Goal: Task Accomplishment & Management: Manage account settings

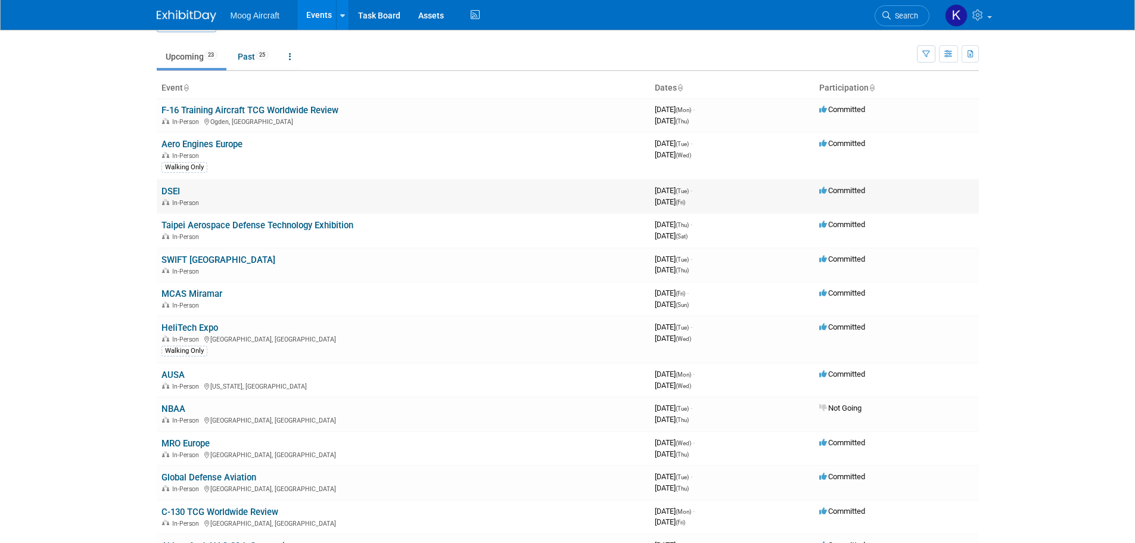
scroll to position [60, 0]
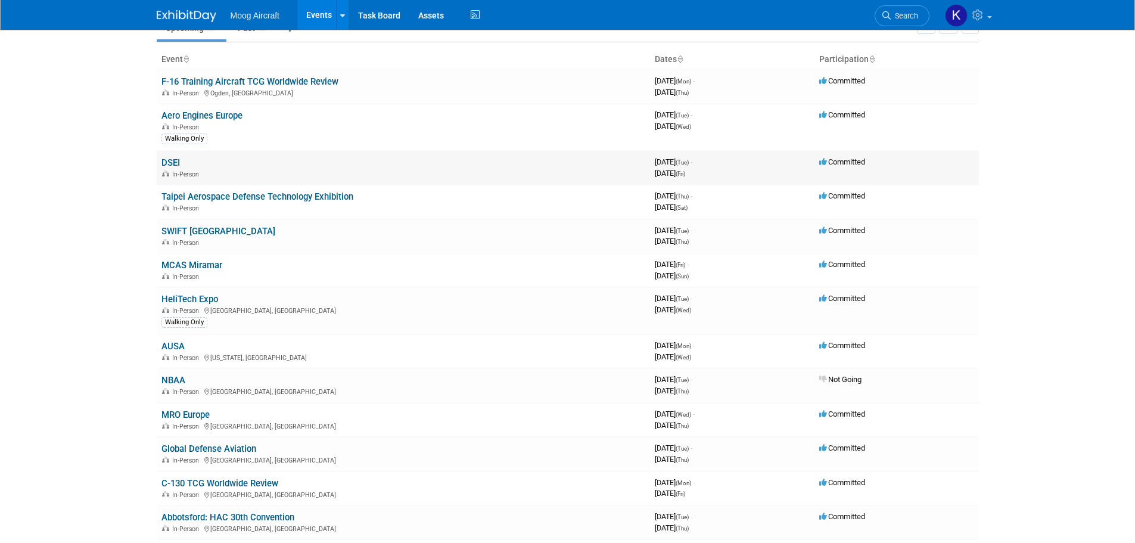
click at [173, 164] on link "DSEI" at bounding box center [171, 162] width 18 height 11
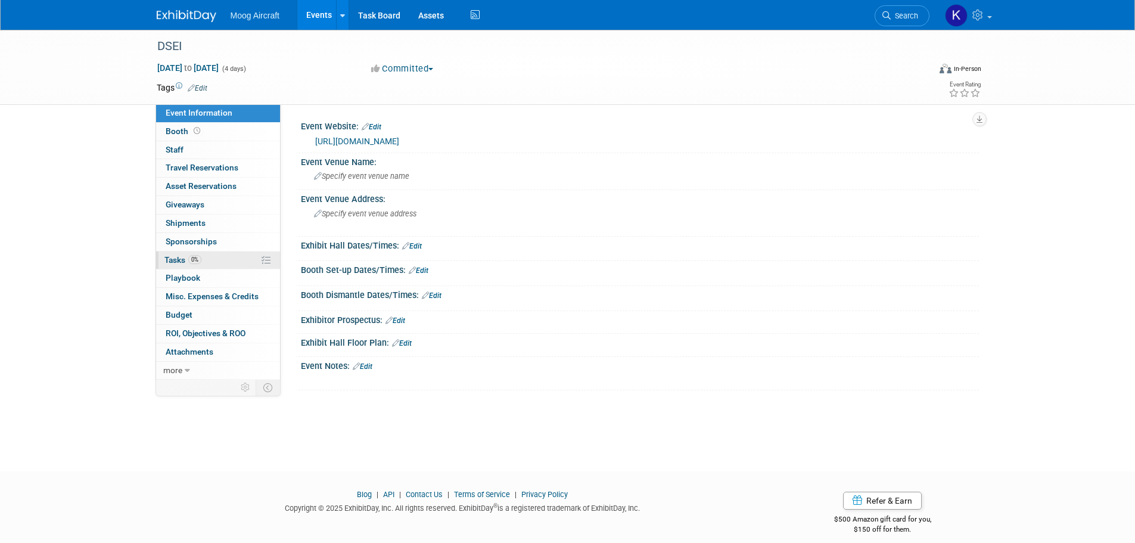
click at [172, 259] on span "Tasks 0%" at bounding box center [182, 260] width 37 height 10
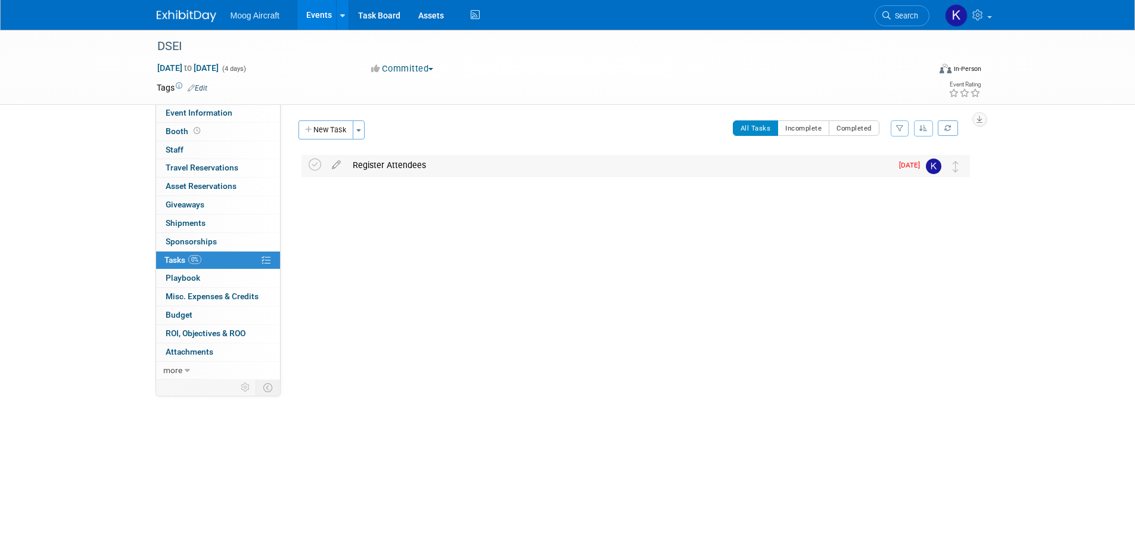
click at [386, 157] on div "Register Attendees" at bounding box center [619, 165] width 545 height 20
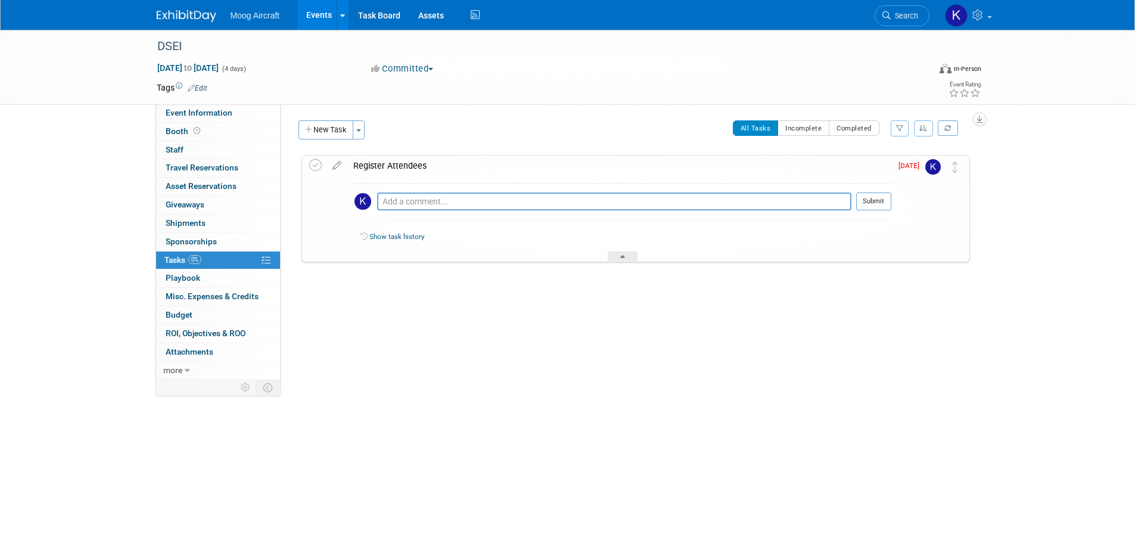
click at [386, 157] on div "Register Attendees" at bounding box center [619, 166] width 544 height 20
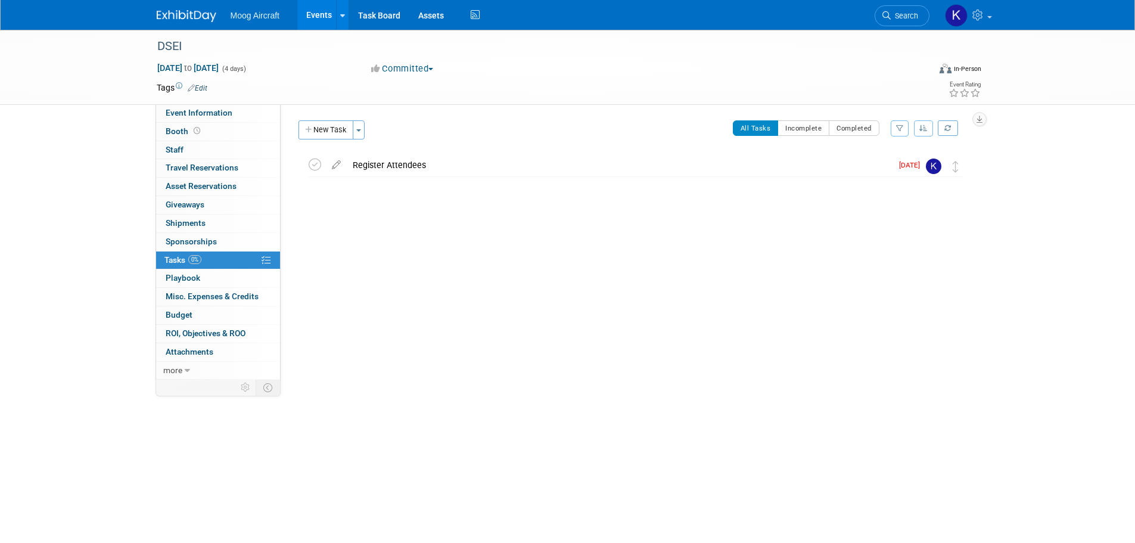
click at [176, 15] on img at bounding box center [187, 16] width 60 height 12
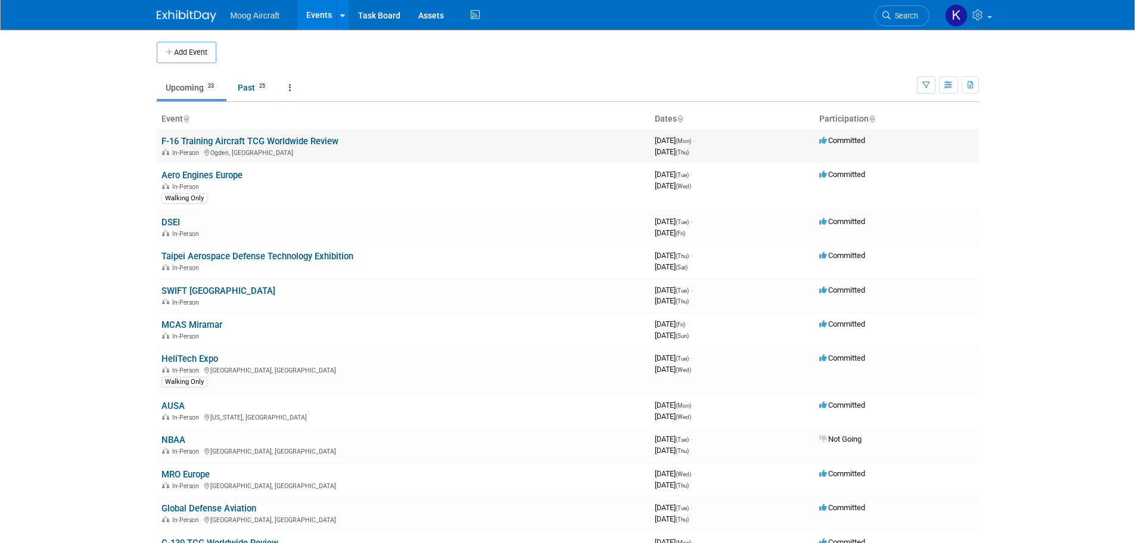
click at [249, 136] on link "F-16 Training Aircraft TCG Worldwide Review" at bounding box center [250, 141] width 177 height 11
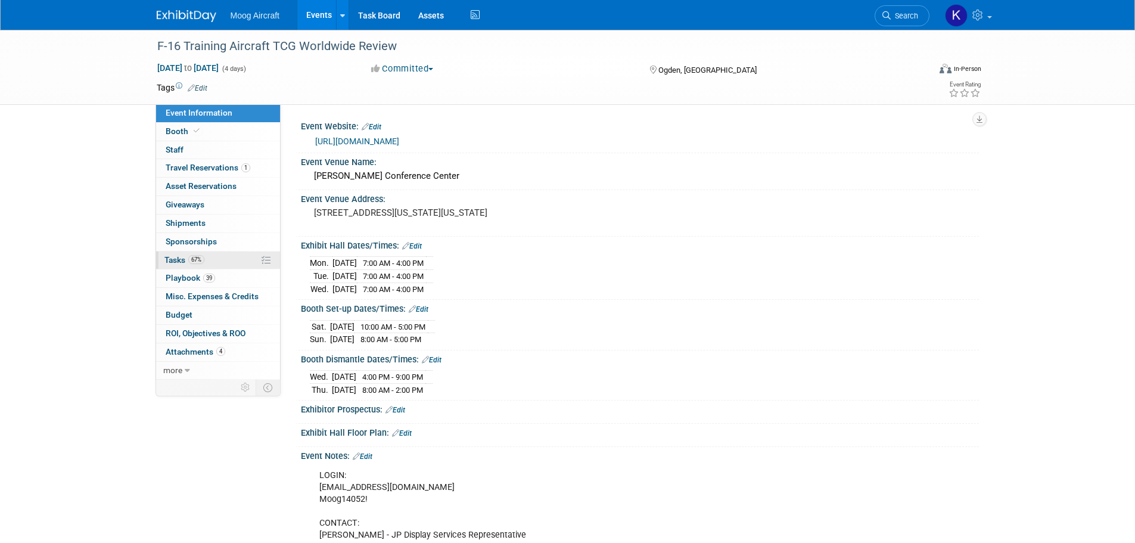
click at [182, 262] on span "Tasks 67%" at bounding box center [184, 260] width 40 height 10
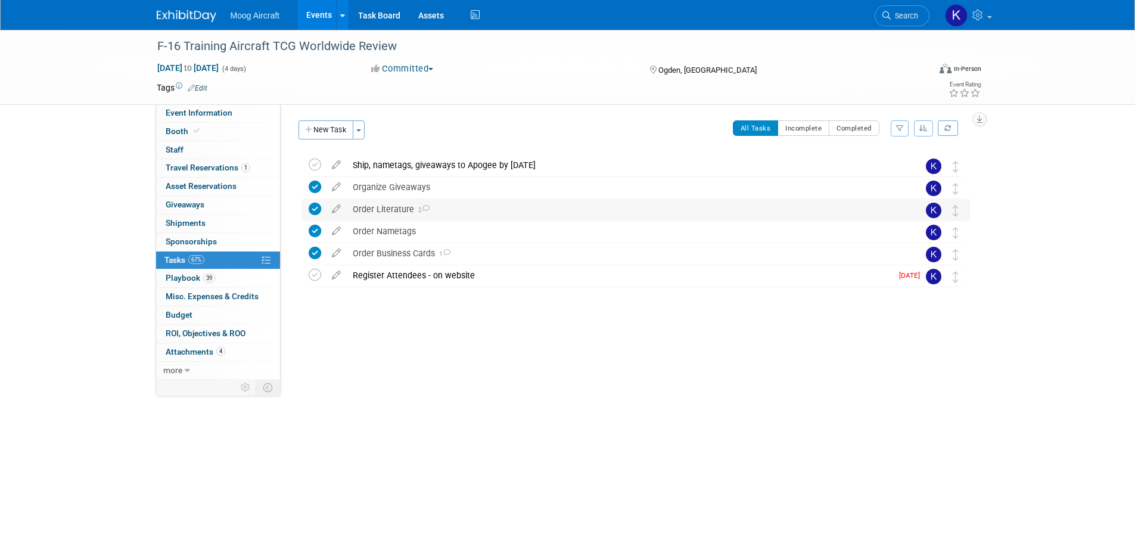
click at [394, 206] on div "Order Literature 2" at bounding box center [624, 209] width 555 height 20
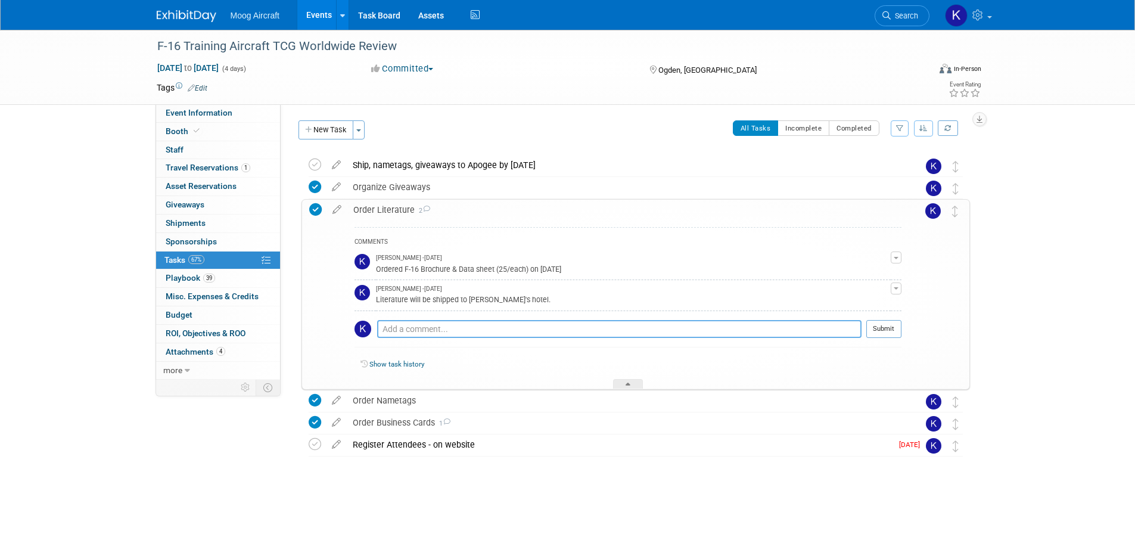
click at [497, 325] on textarea at bounding box center [619, 329] width 485 height 18
paste textarea "- 500-472_F-16 Sustainment Services / 8 Pg / Qty 25 - 500-851_F-16 LE Power Dri…"
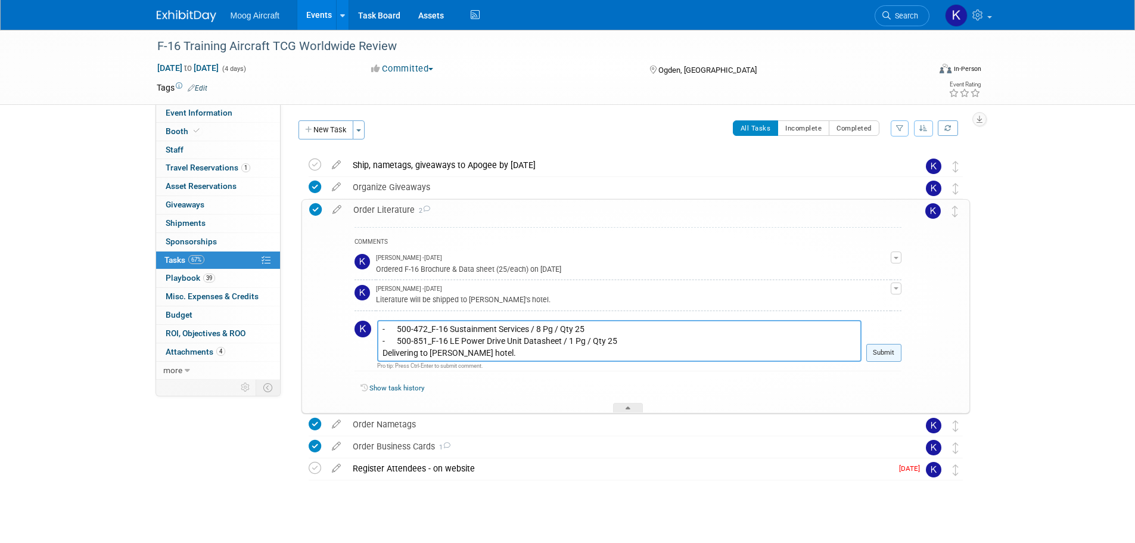
type textarea "- 500-472_F-16 Sustainment Services / 8 Pg / Qty 25 - 500-851_F-16 LE Power Dri…"
click at [885, 349] on button "Submit" at bounding box center [884, 353] width 35 height 18
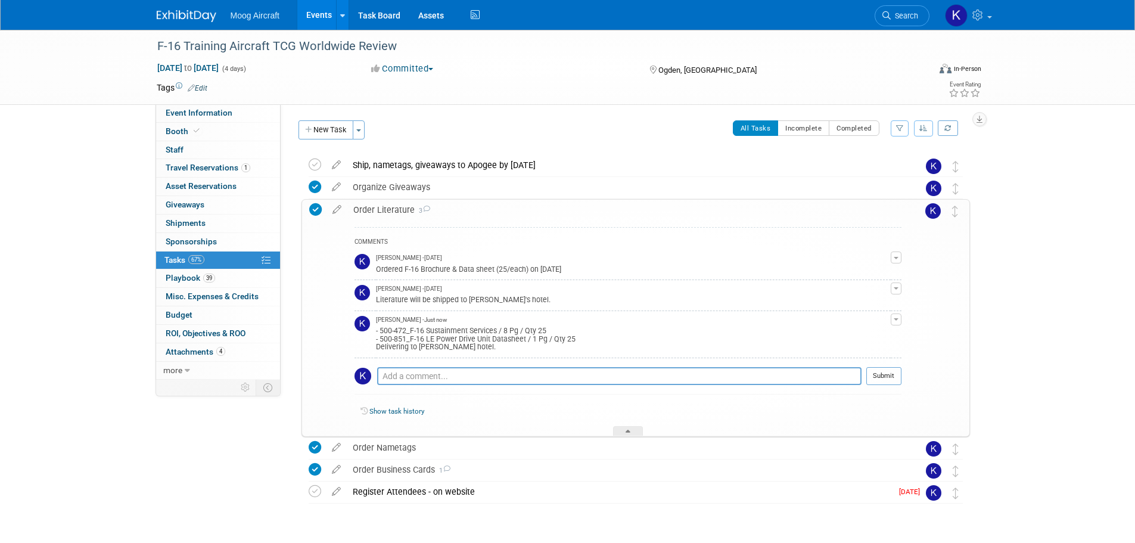
click at [894, 294] on button "button" at bounding box center [896, 289] width 11 height 12
click at [848, 322] on button "Remove" at bounding box center [839, 322] width 52 height 16
click at [822, 370] on link "Yes" at bounding box center [827, 371] width 35 height 19
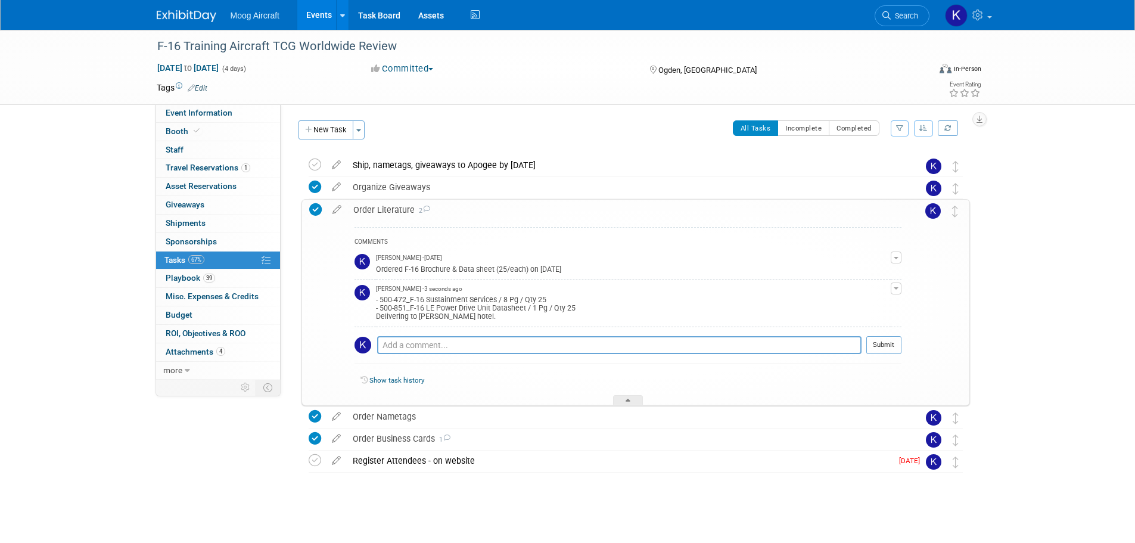
click at [896, 254] on button "button" at bounding box center [896, 258] width 11 height 12
click at [672, 269] on div "Ordered F-16 Brochure & Data sheet (25/each) on [DATE]" at bounding box center [633, 268] width 515 height 11
click at [532, 162] on div "Ship, nametags, giveaways to Apogee by 8/22/2025" at bounding box center [624, 165] width 555 height 20
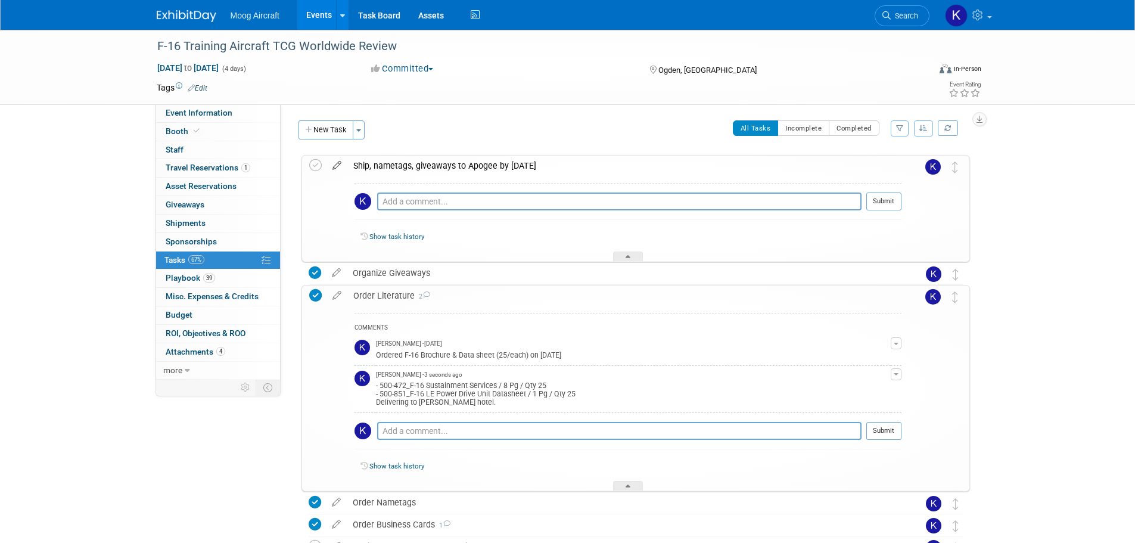
click at [337, 169] on icon at bounding box center [337, 163] width 21 height 15
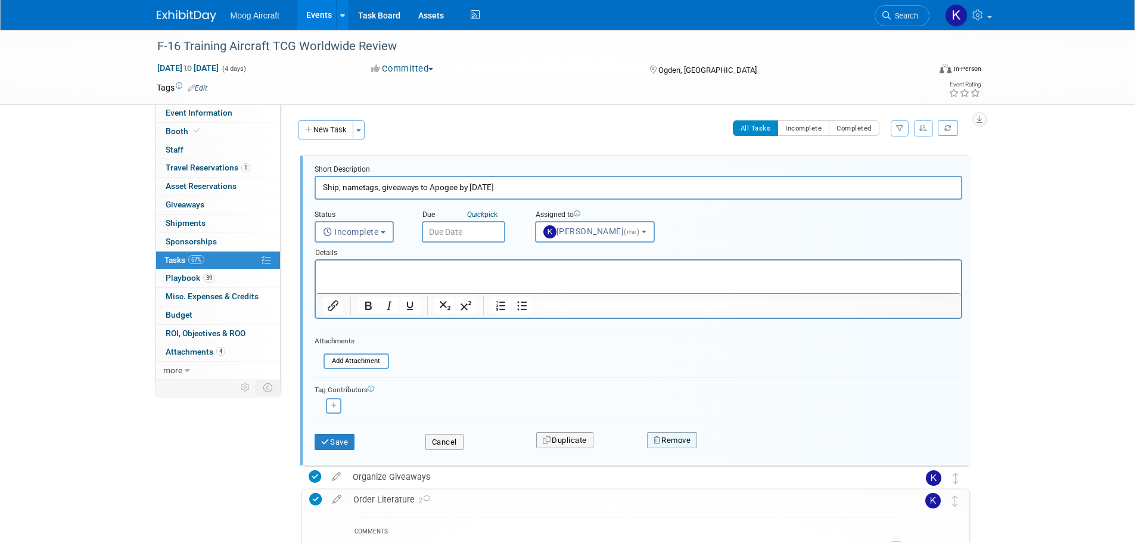
click at [662, 443] on button "Remove" at bounding box center [672, 440] width 51 height 17
click at [747, 449] on link "Yes" at bounding box center [739, 449] width 35 height 19
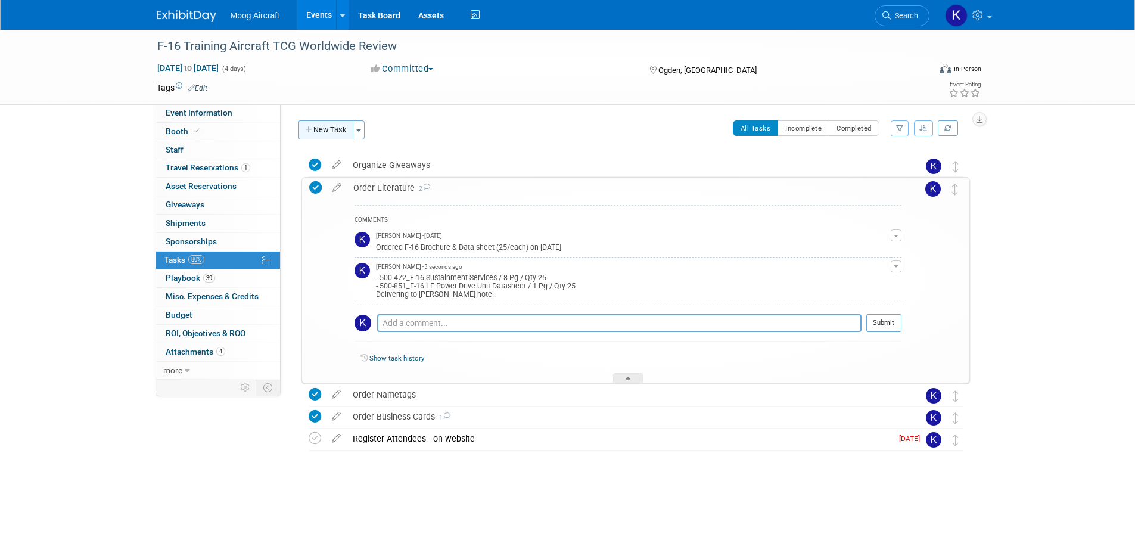
click at [333, 128] on button "New Task" at bounding box center [326, 129] width 55 height 19
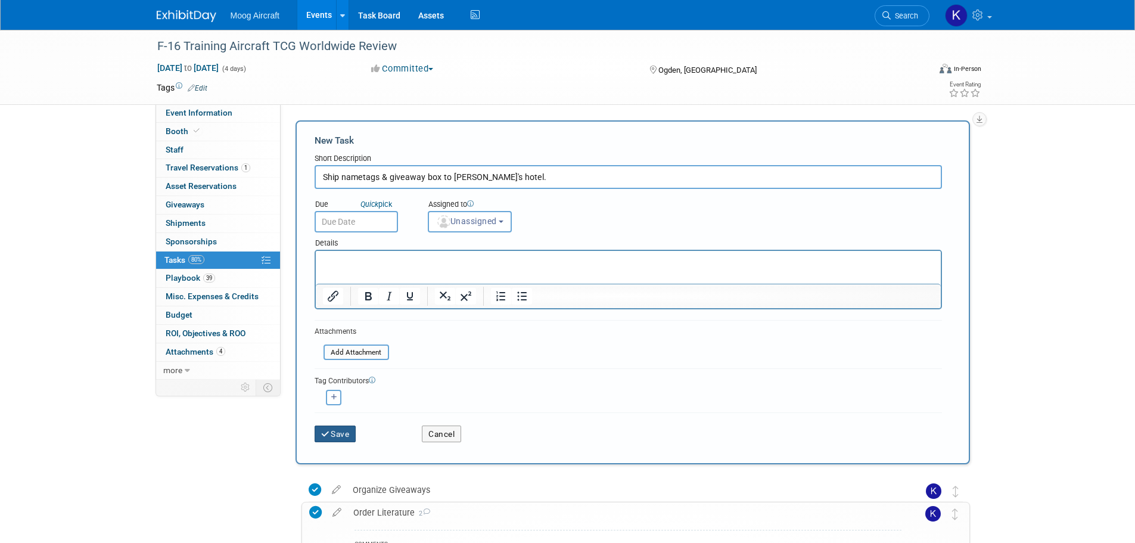
type input "Ship nametags & giveaway box to [PERSON_NAME]'s hotel."
click at [340, 431] on button "Save" at bounding box center [336, 434] width 42 height 17
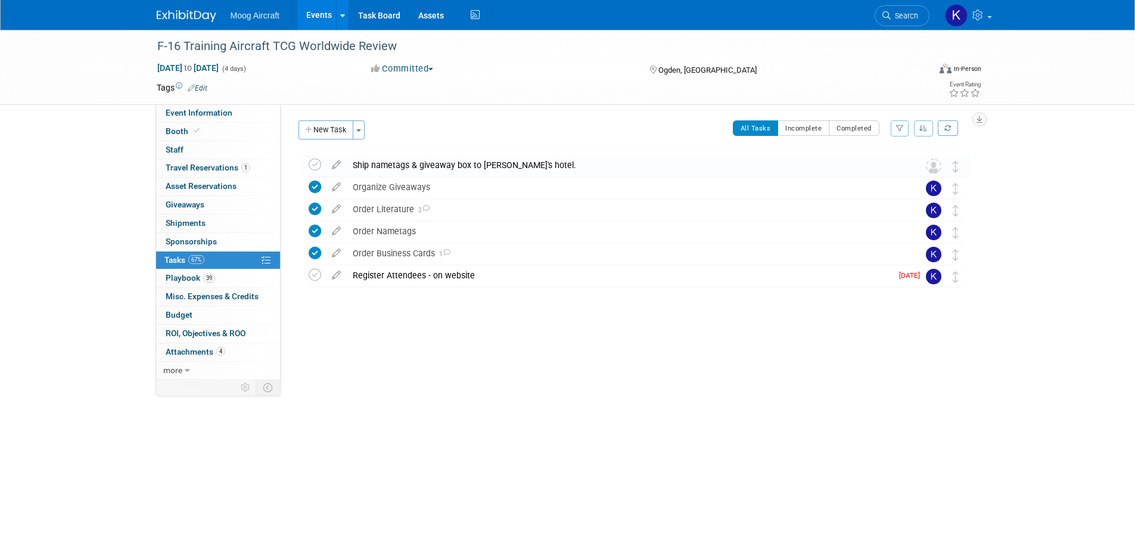
click at [195, 11] on img at bounding box center [187, 16] width 60 height 12
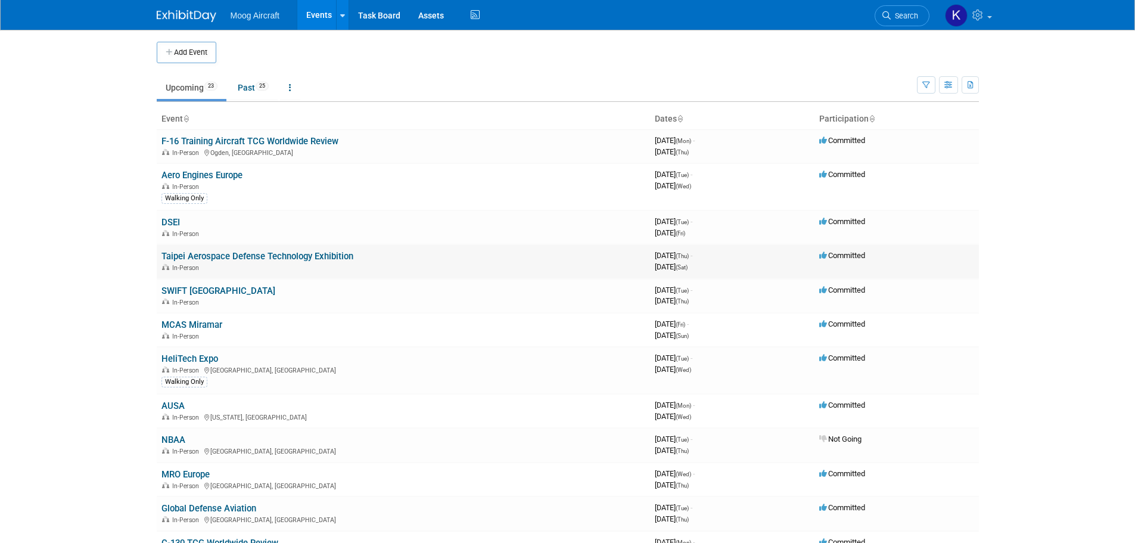
click at [182, 252] on link "Taipei Aerospace Defense Technology Exhibition" at bounding box center [258, 256] width 192 height 11
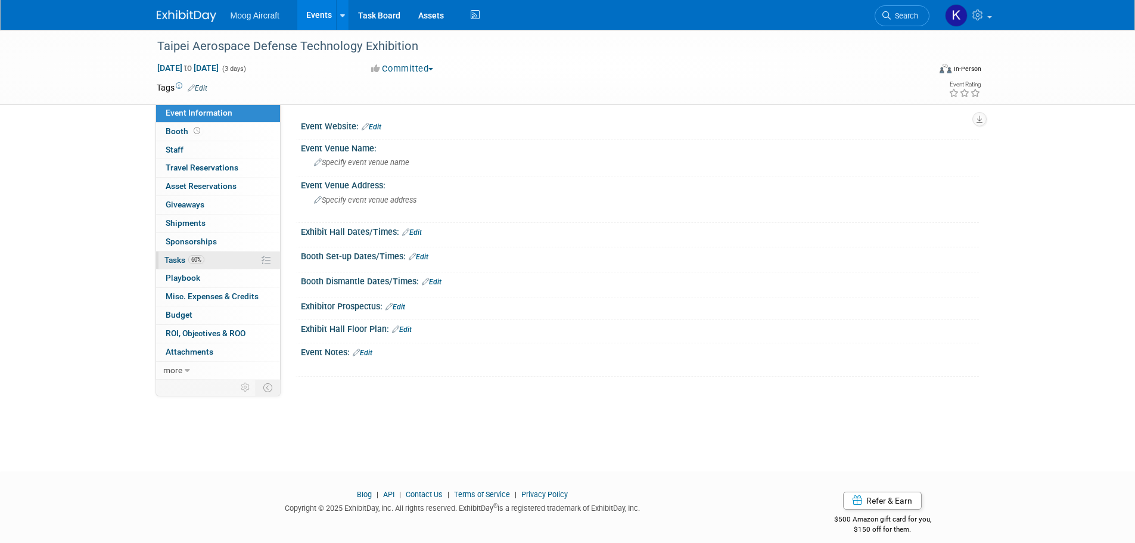
click at [187, 263] on span "Tasks 60%" at bounding box center [184, 260] width 40 height 10
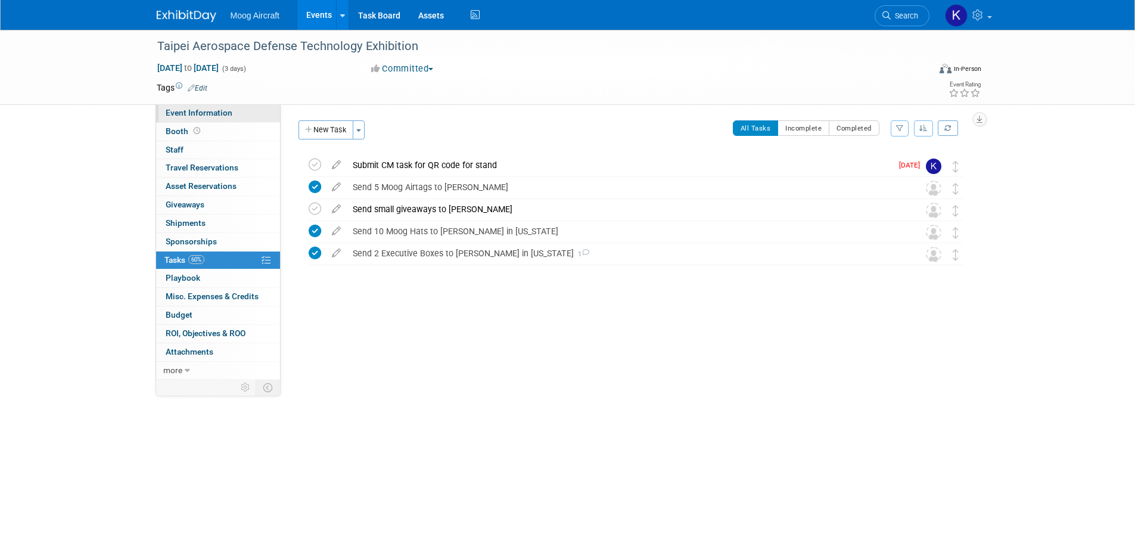
click at [193, 116] on span "Event Information" at bounding box center [199, 113] width 67 height 10
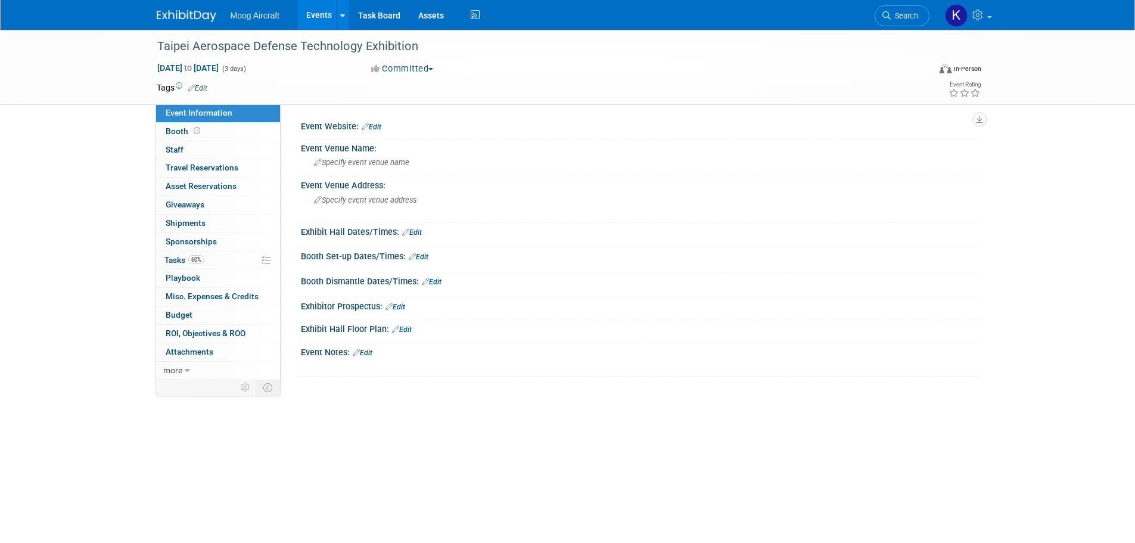
click at [194, 13] on img at bounding box center [187, 16] width 60 height 12
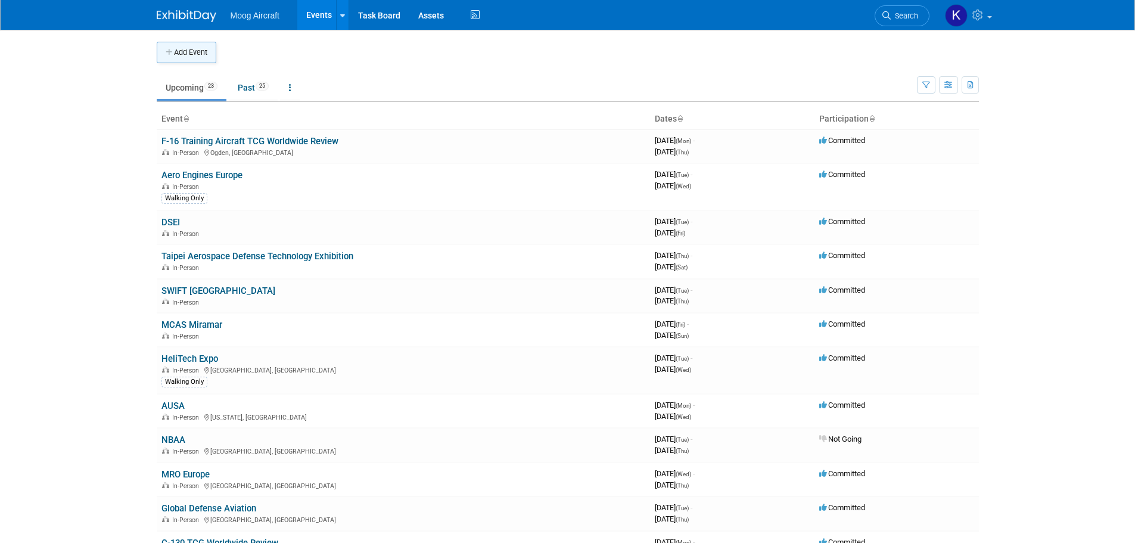
click at [182, 45] on button "Add Event" at bounding box center [187, 52] width 60 height 21
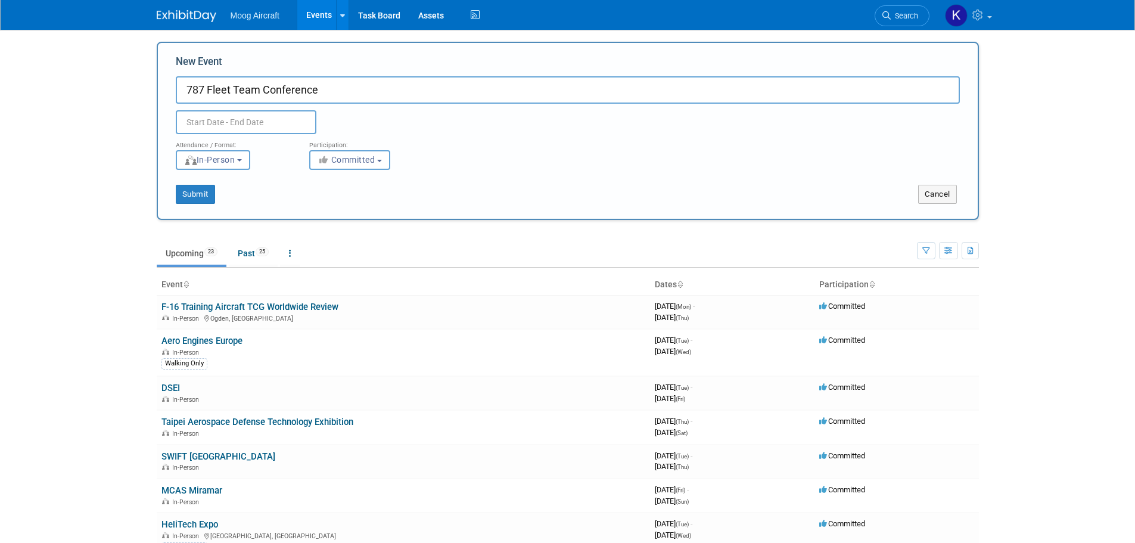
type input "787 Fleet Team Conference"
click at [267, 121] on input "text" at bounding box center [246, 122] width 141 height 24
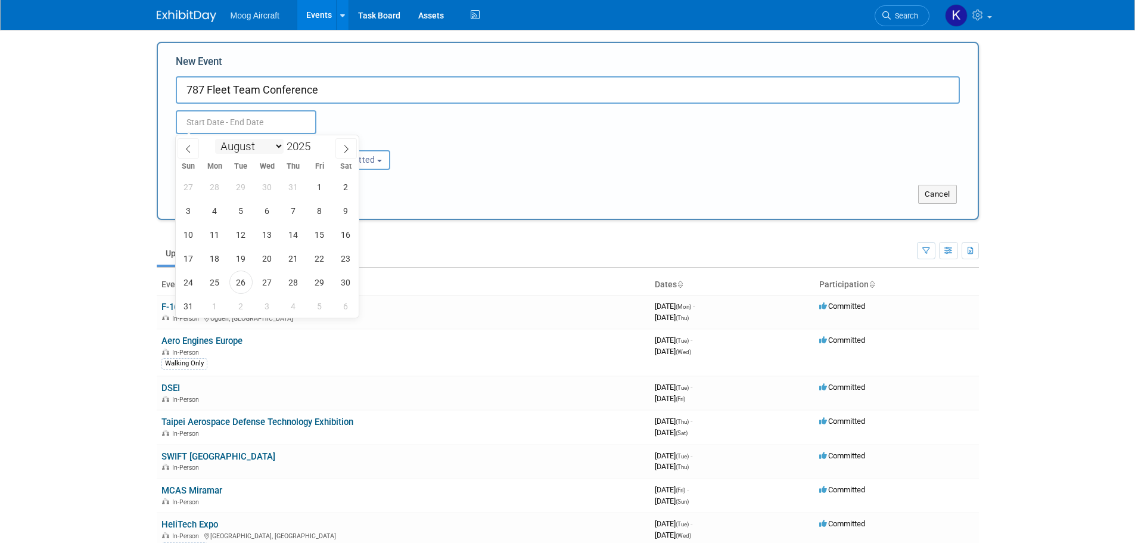
click at [260, 147] on select "January February March April May June July August September October November De…" at bounding box center [249, 146] width 69 height 15
select select "9"
click at [215, 139] on select "January February March April May June July August September October November De…" at bounding box center [249, 146] width 69 height 15
click at [213, 208] on span "6" at bounding box center [214, 210] width 23 height 23
click at [290, 209] on span "9" at bounding box center [293, 210] width 23 height 23
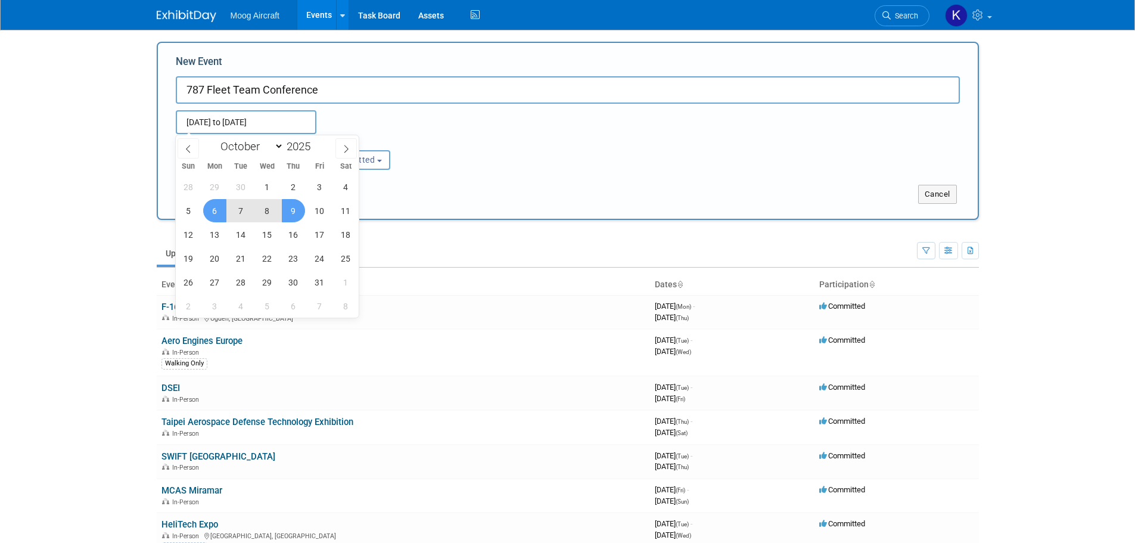
type input "Oct 6, 2025 to Oct 9, 2025"
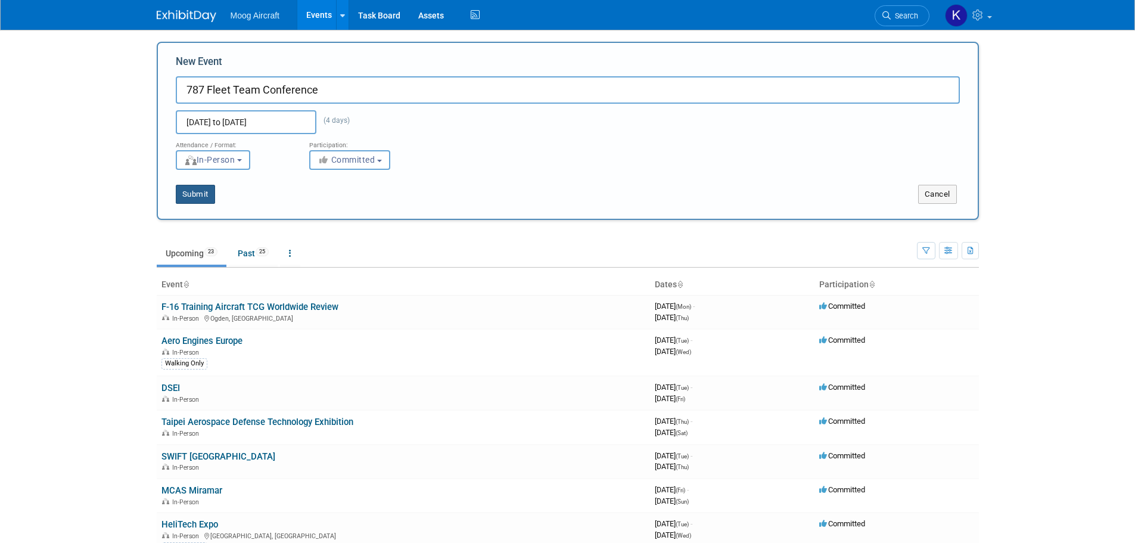
click at [195, 193] on button "Submit" at bounding box center [195, 194] width 39 height 19
type input "787 Fleet Team Conference"
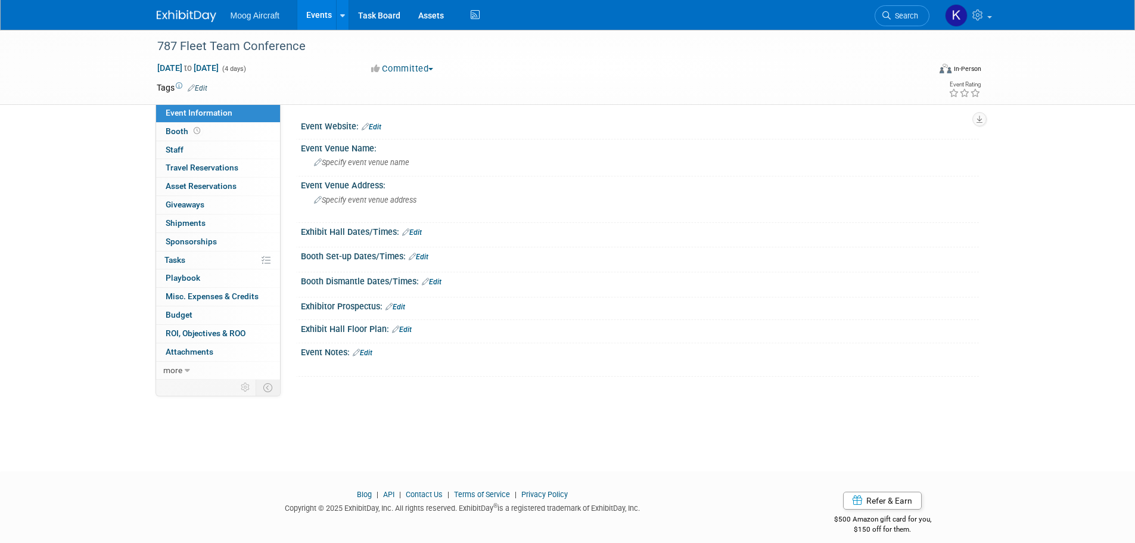
click at [380, 124] on link "Edit" at bounding box center [372, 127] width 20 height 8
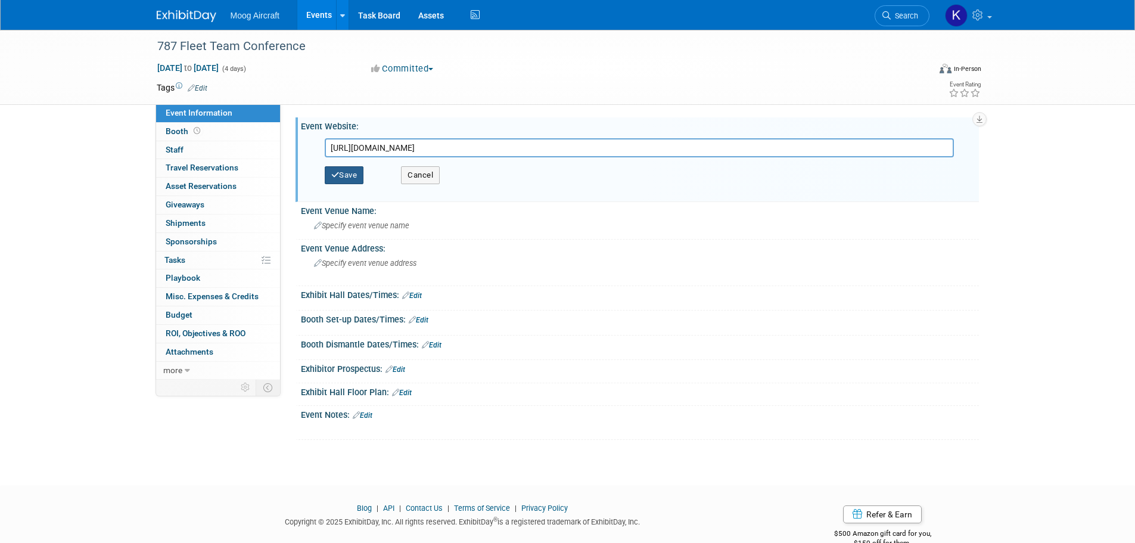
type input "[URL][DOMAIN_NAME]"
click at [356, 174] on button "Save" at bounding box center [344, 175] width 39 height 18
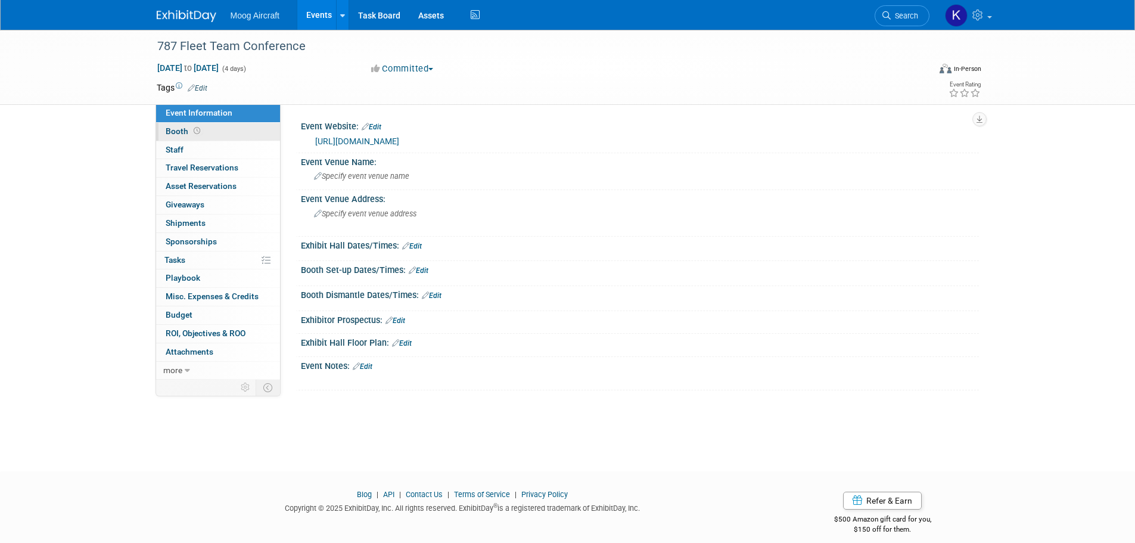
click at [176, 128] on span "Booth" at bounding box center [184, 131] width 37 height 10
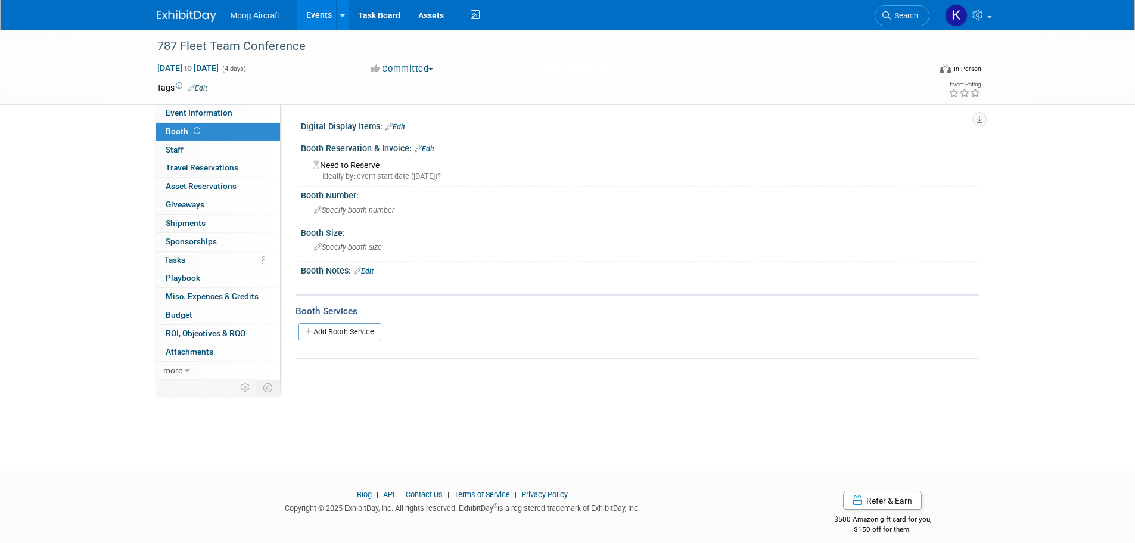
click at [359, 173] on div "Ideally by: event start date (Mon. Oct 6, 2025)?" at bounding box center [641, 176] width 657 height 11
click at [432, 145] on link "Edit" at bounding box center [425, 149] width 20 height 8
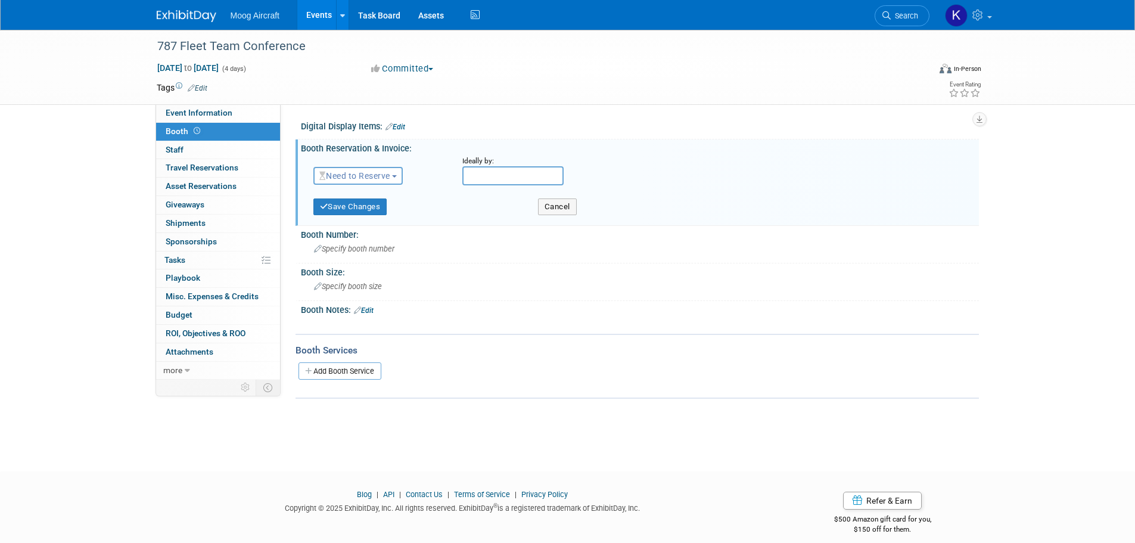
click at [390, 182] on button "Need to Reserve" at bounding box center [358, 176] width 90 height 18
click at [380, 215] on link "Reserved" at bounding box center [378, 212] width 128 height 17
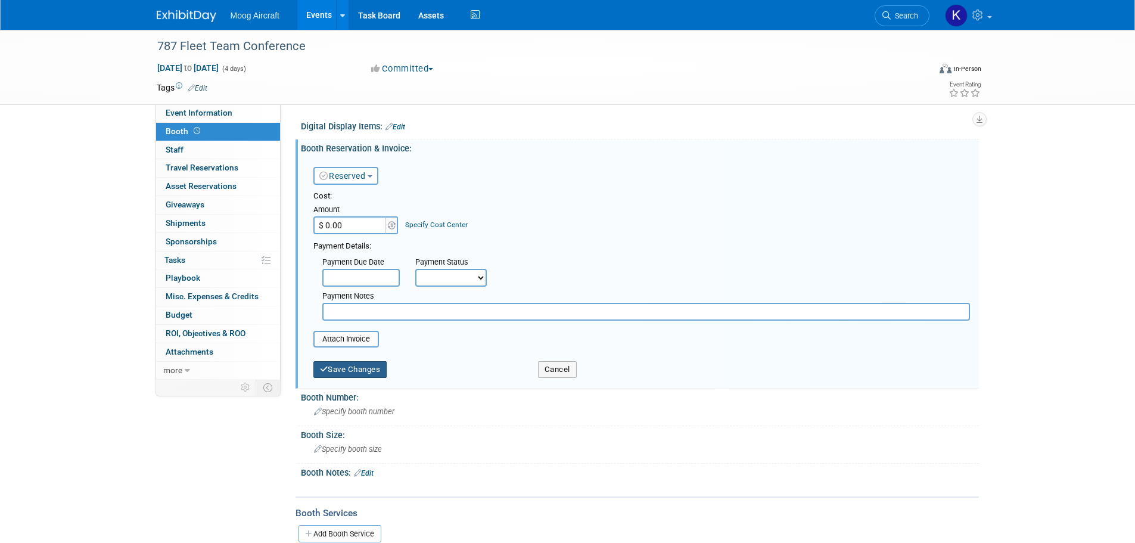
click at [368, 370] on button "Save Changes" at bounding box center [350, 369] width 74 height 17
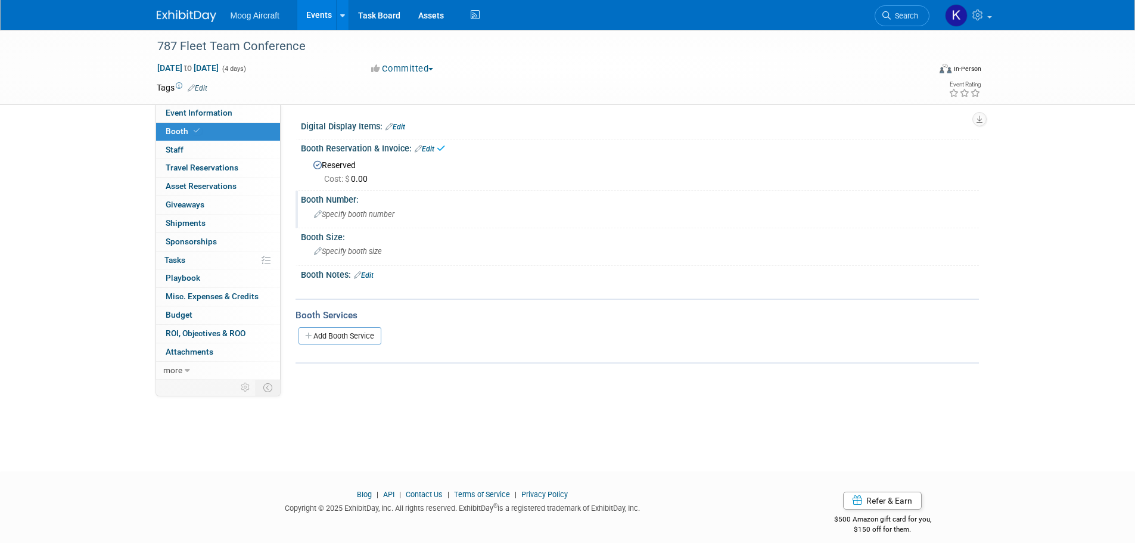
click at [375, 212] on span "Specify booth number" at bounding box center [354, 214] width 80 height 9
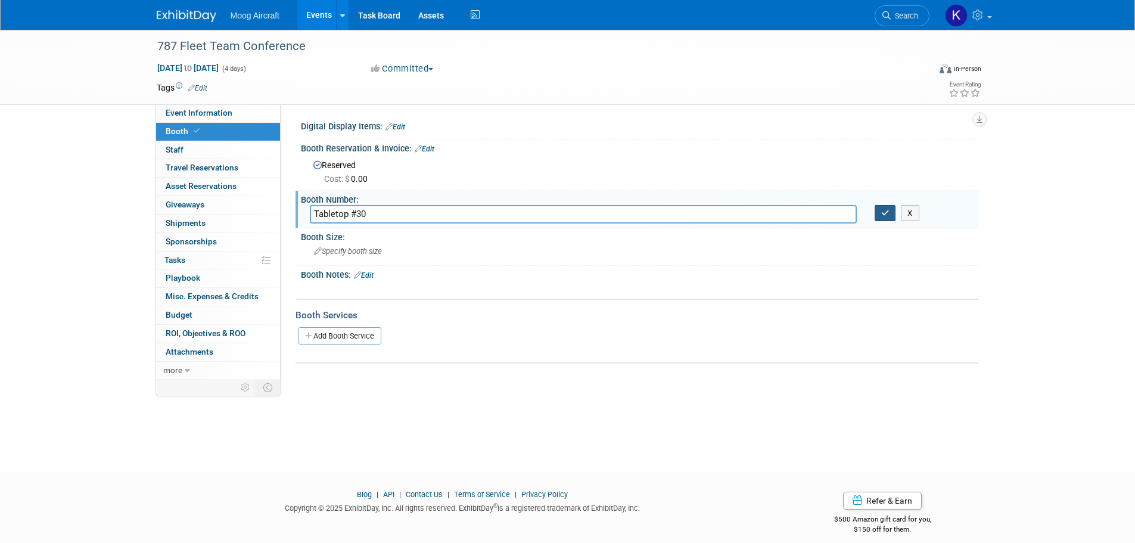
type input "Tabletop #30"
click at [880, 210] on button "button" at bounding box center [885, 213] width 21 height 17
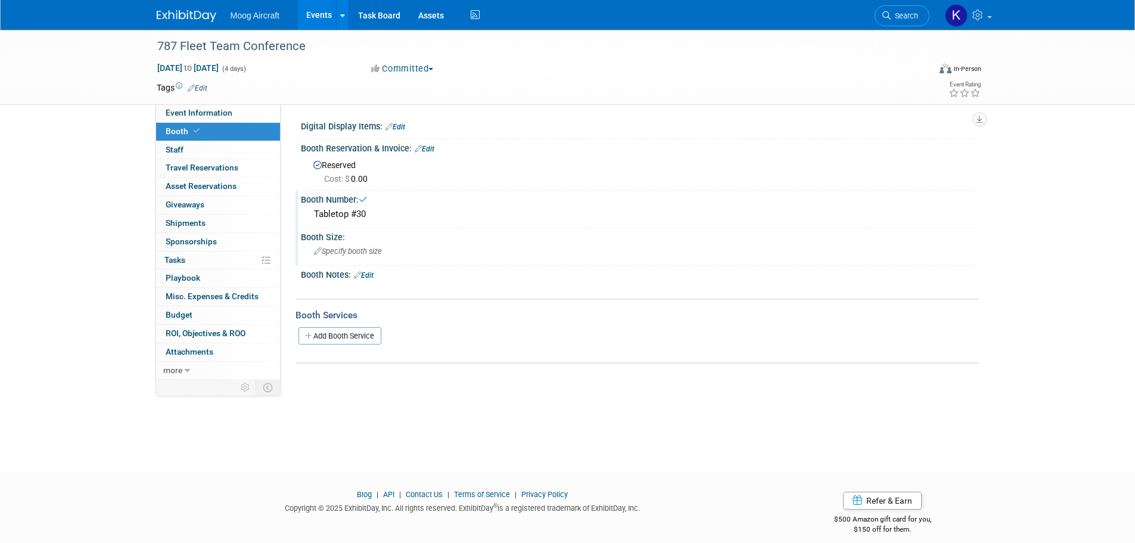
click at [362, 248] on span "Specify booth size" at bounding box center [348, 251] width 68 height 9
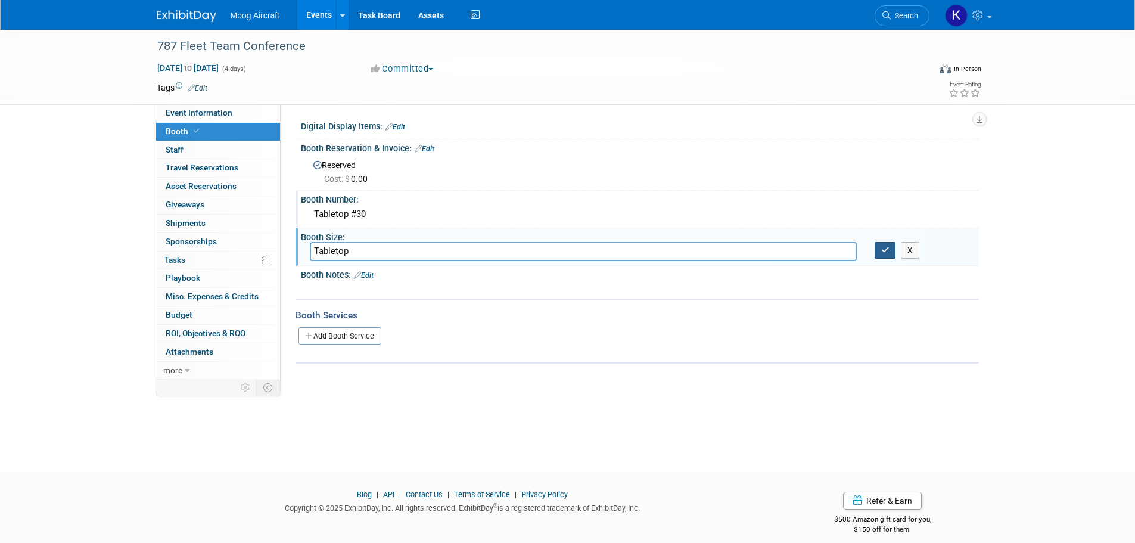
type input "Tabletop"
click at [882, 251] on icon "button" at bounding box center [885, 250] width 8 height 8
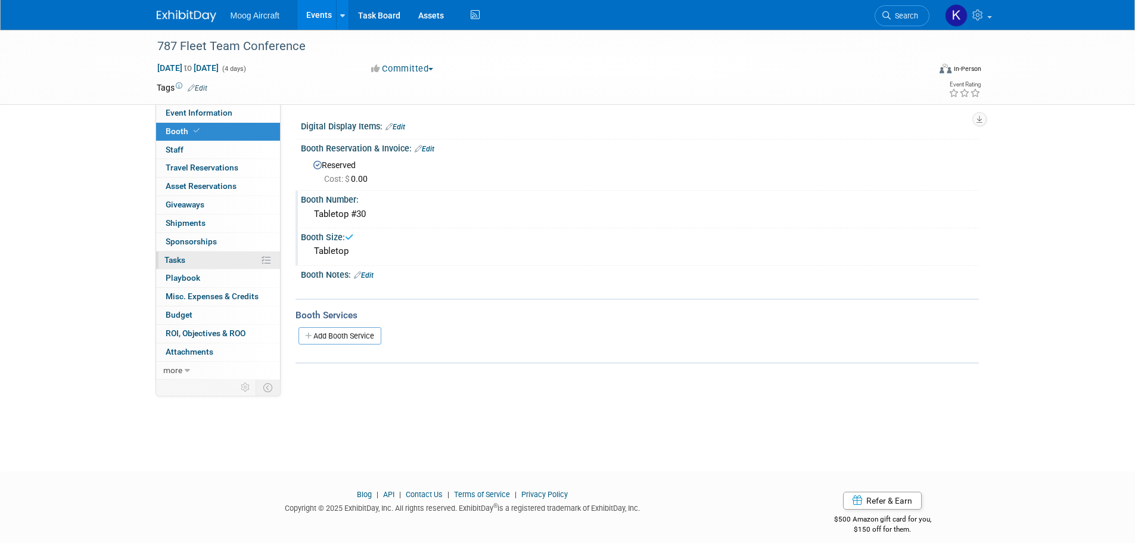
drag, startPoint x: 365, startPoint y: 274, endPoint x: 222, endPoint y: 265, distance: 143.9
click at [365, 274] on link "Edit" at bounding box center [364, 275] width 20 height 8
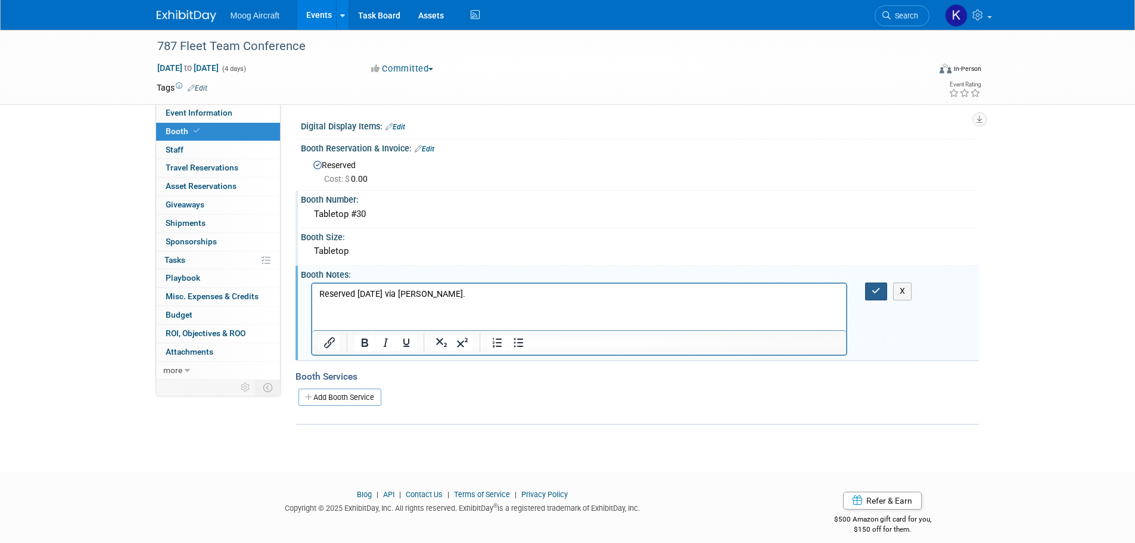
click at [866, 290] on button "button" at bounding box center [876, 291] width 22 height 17
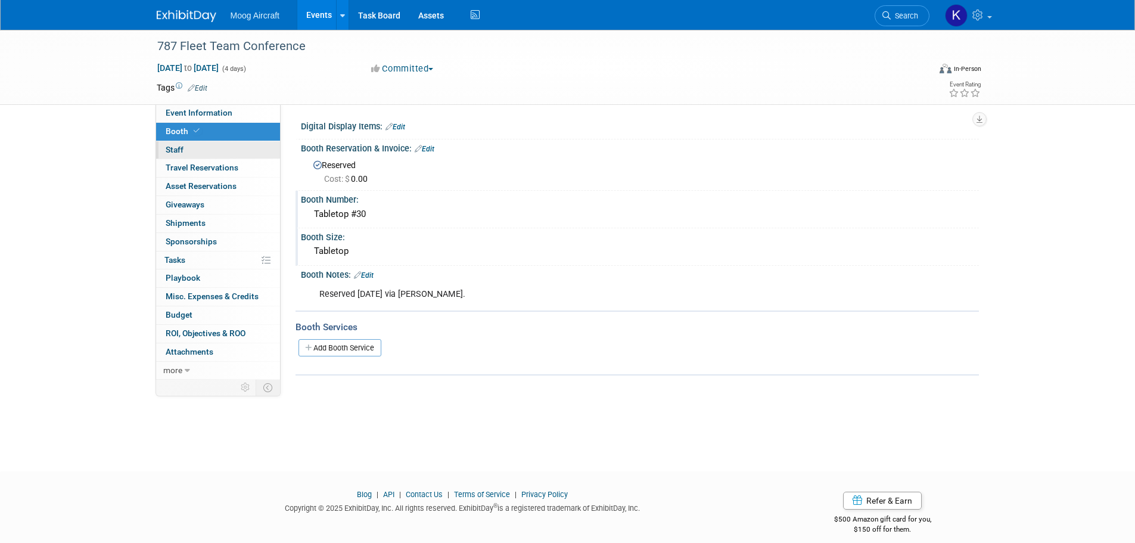
click at [207, 149] on link "0 Staff 0" at bounding box center [218, 150] width 124 height 18
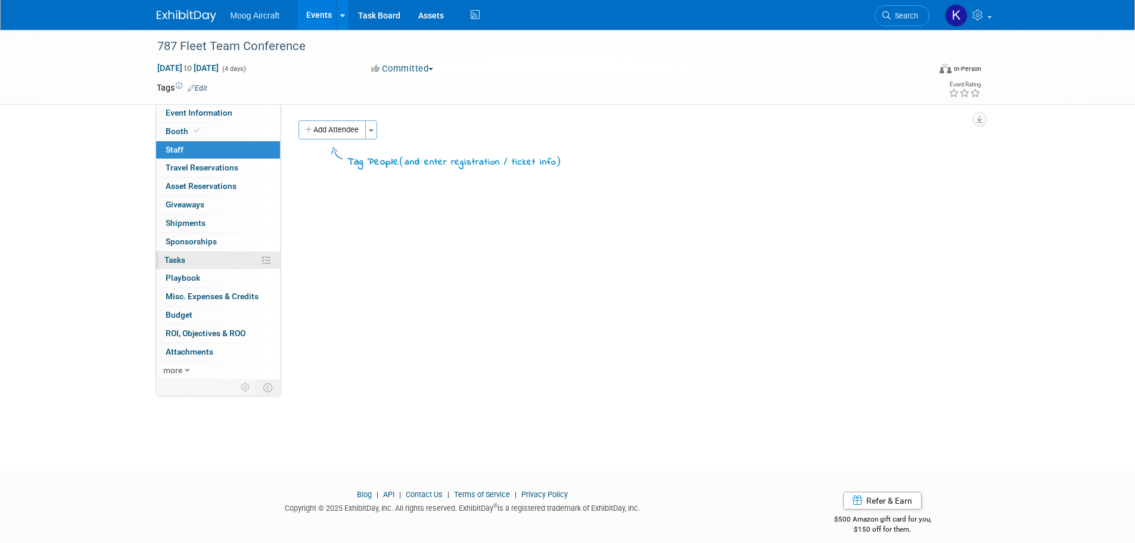
click at [182, 263] on span "Tasks 0%" at bounding box center [174, 260] width 21 height 10
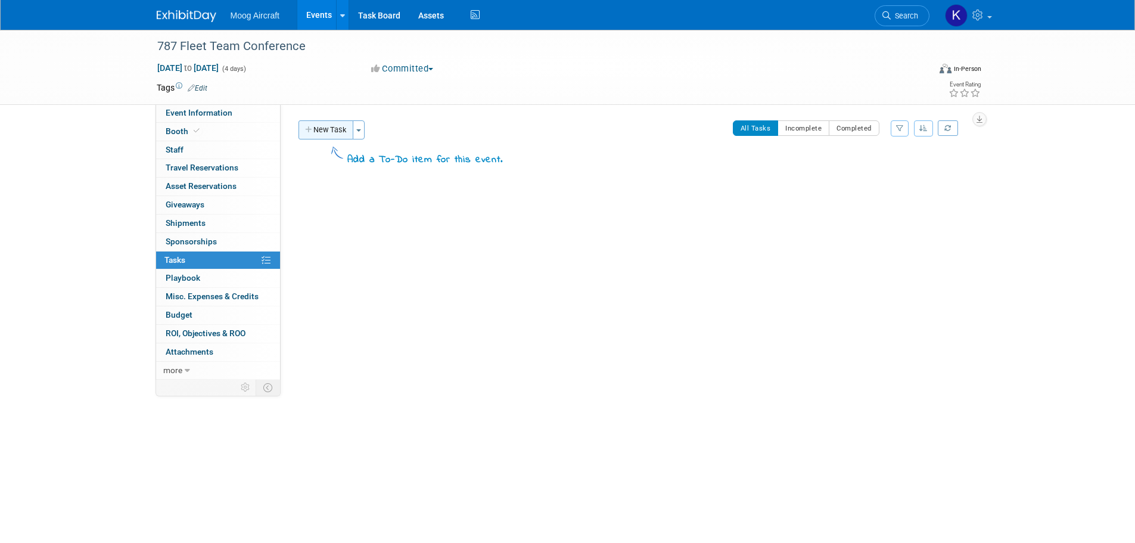
click at [331, 125] on button "New Task" at bounding box center [326, 129] width 55 height 19
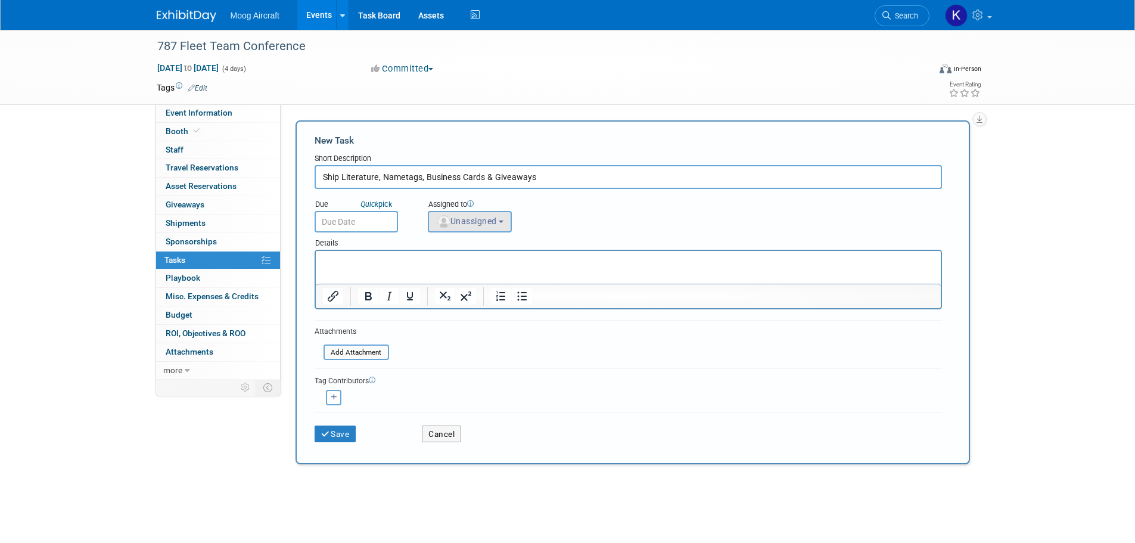
type input "Ship Literature, Nametags, Business Cards & Giveaways"
click at [468, 216] on span "Unassigned" at bounding box center [466, 221] width 61 height 10
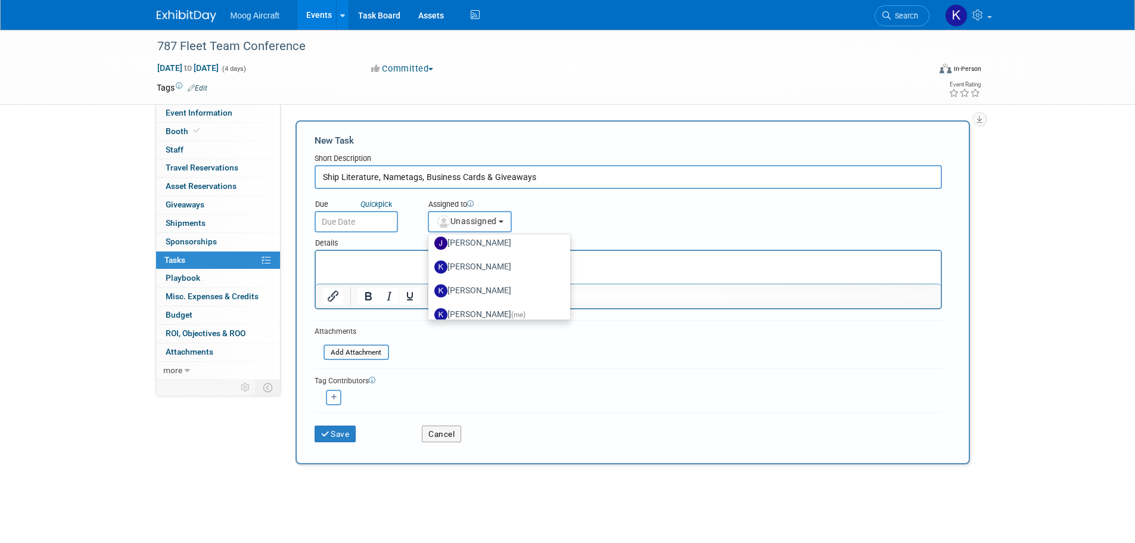
scroll to position [119, 0]
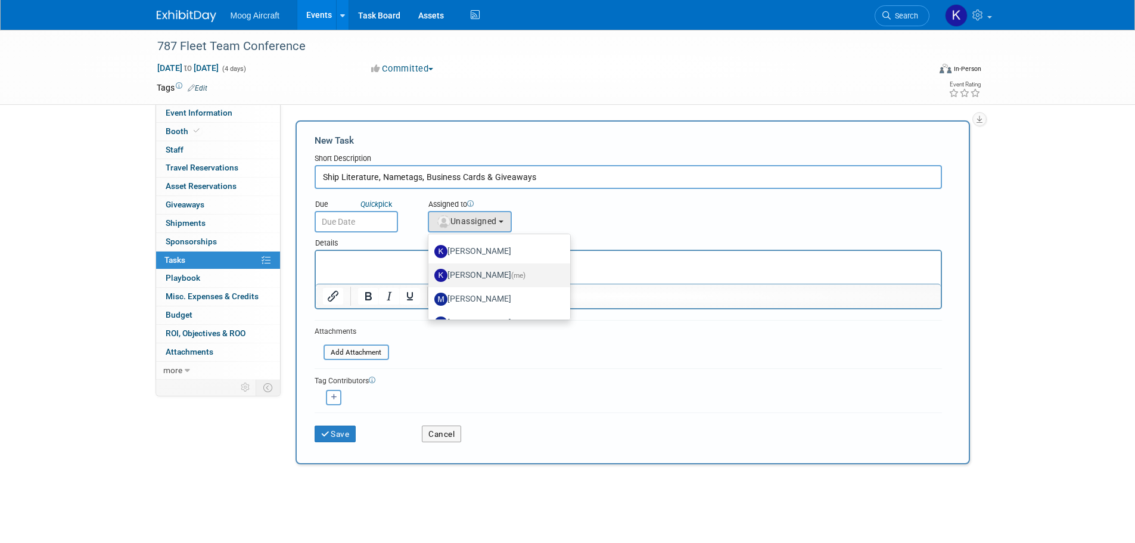
click at [489, 270] on label "Kelsey Blackley (me)" at bounding box center [496, 275] width 125 height 19
click at [430, 270] on input "Kelsey Blackley (me)" at bounding box center [427, 274] width 8 height 8
select select "64ef0a58-04af-4deb-8944-522dab8297dc"
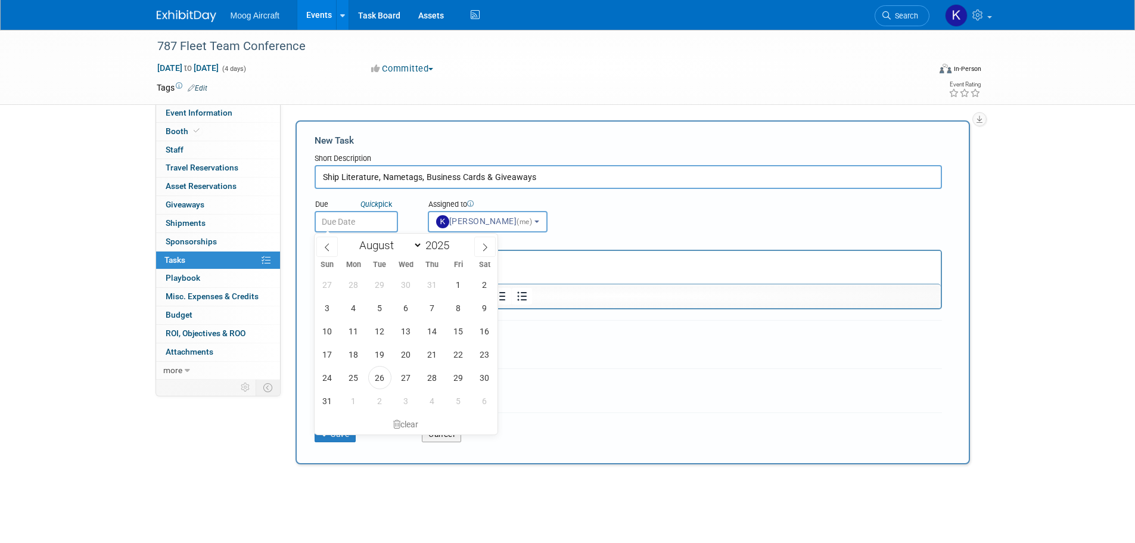
click at [346, 214] on input "text" at bounding box center [356, 221] width 83 height 21
click at [398, 246] on select "January February March April May June July August September October November De…" at bounding box center [388, 245] width 69 height 15
select select "8"
click at [354, 238] on select "January February March April May June July August September October November De…" at bounding box center [388, 245] width 69 height 15
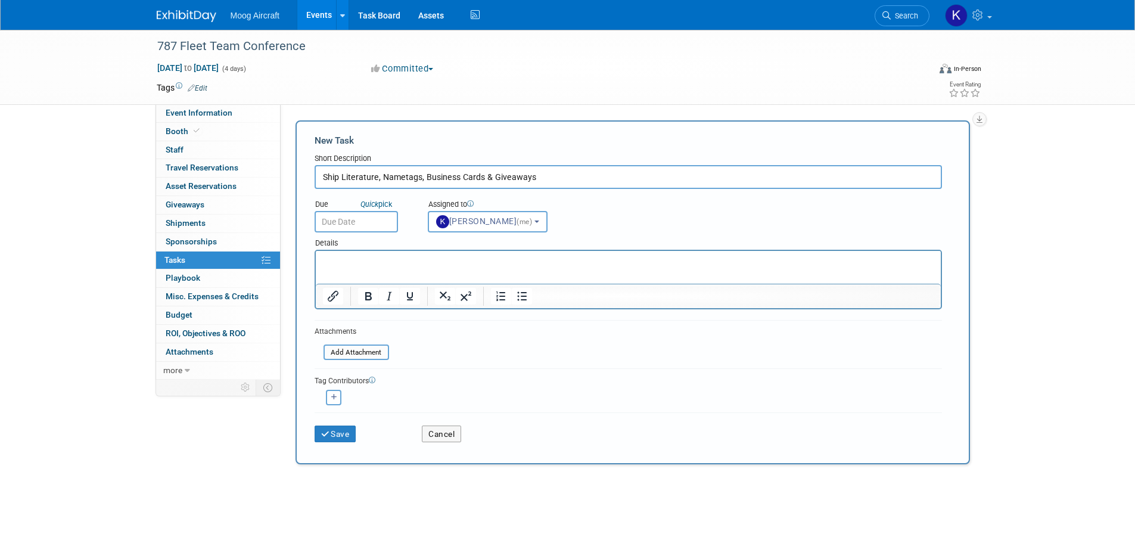
click at [566, 213] on div "Assigned to <img src="https://www.exhibitday.com/Images/Unassigned-User-Icon.pn…" at bounding box center [500, 213] width 162 height 39
click at [360, 260] on p "Rich Text Area. Press ALT-0 for help." at bounding box center [627, 262] width 611 height 12
click at [355, 223] on input "text" at bounding box center [356, 221] width 83 height 21
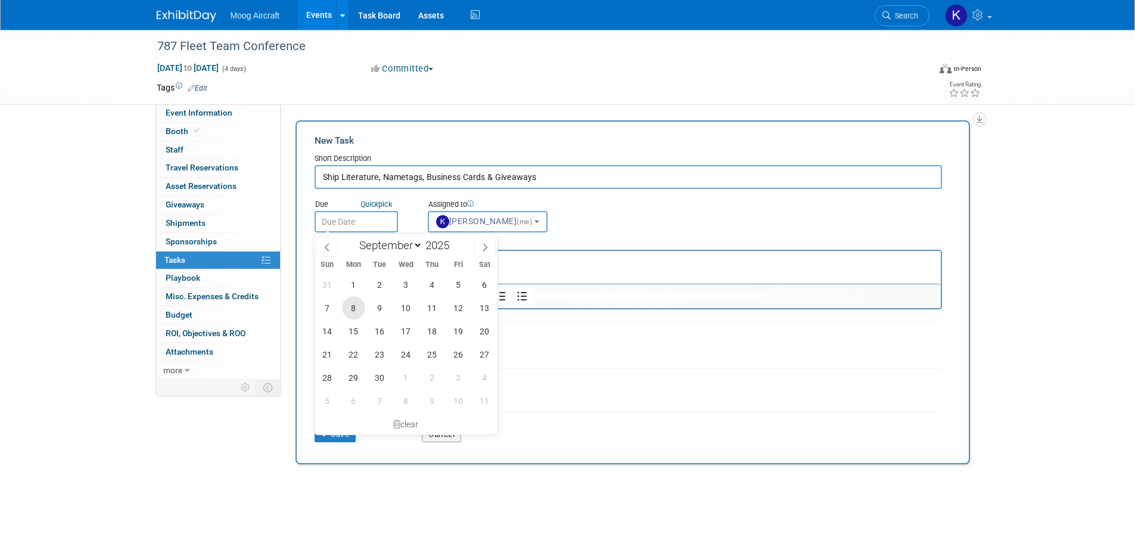
click at [357, 309] on span "8" at bounding box center [353, 307] width 23 height 23
type input "Sep 8, 2025"
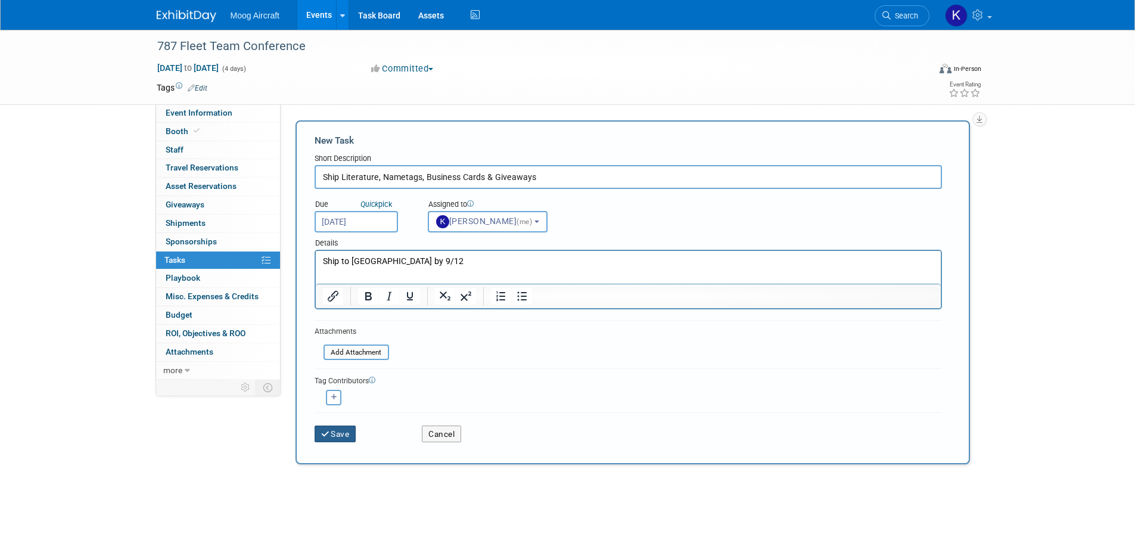
click at [346, 434] on button "Save" at bounding box center [336, 434] width 42 height 17
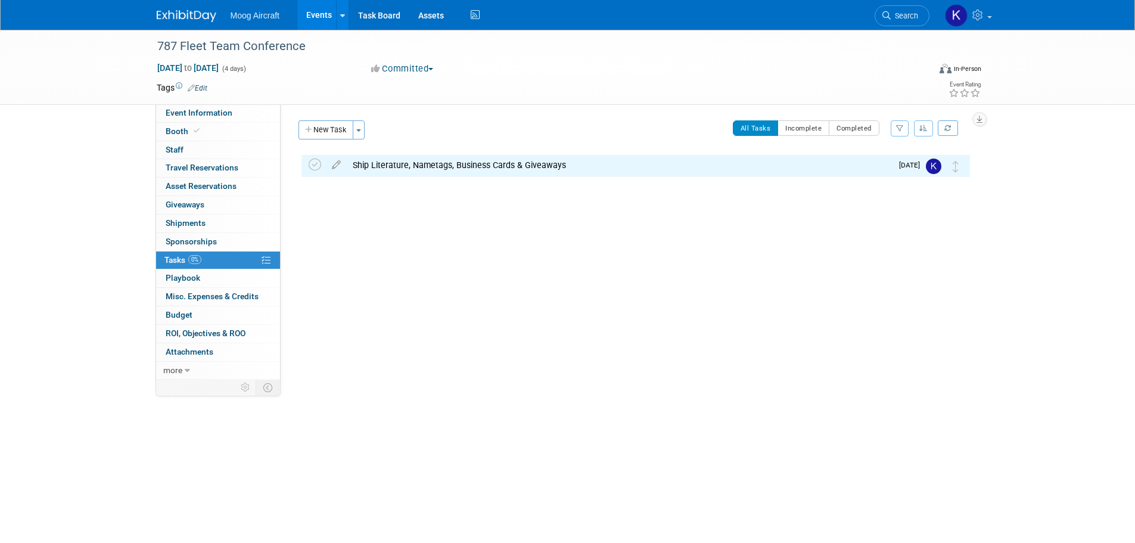
click at [453, 216] on div at bounding box center [633, 223] width 675 height 24
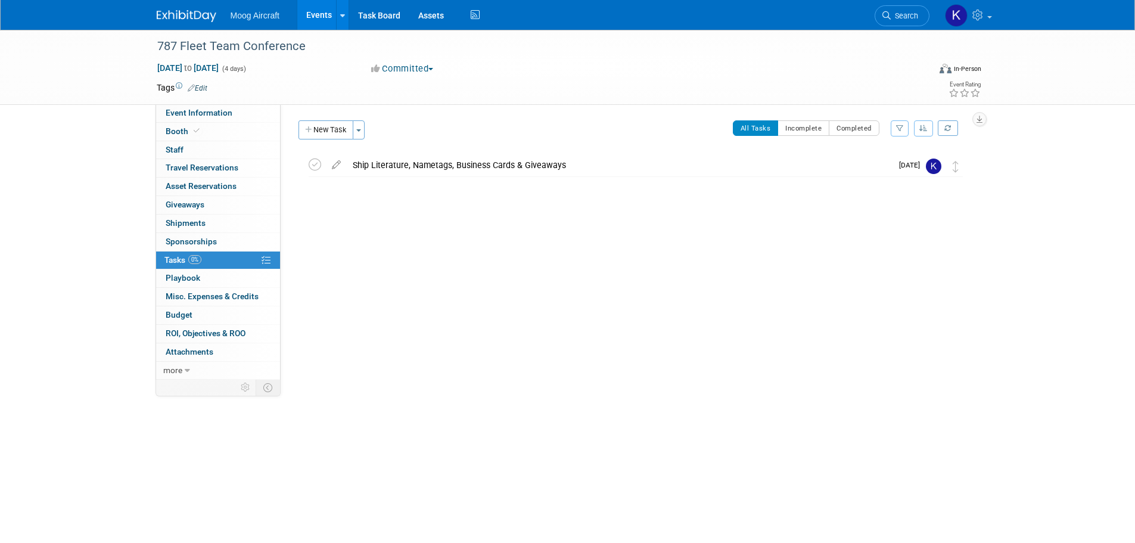
click at [193, 14] on img at bounding box center [187, 16] width 60 height 12
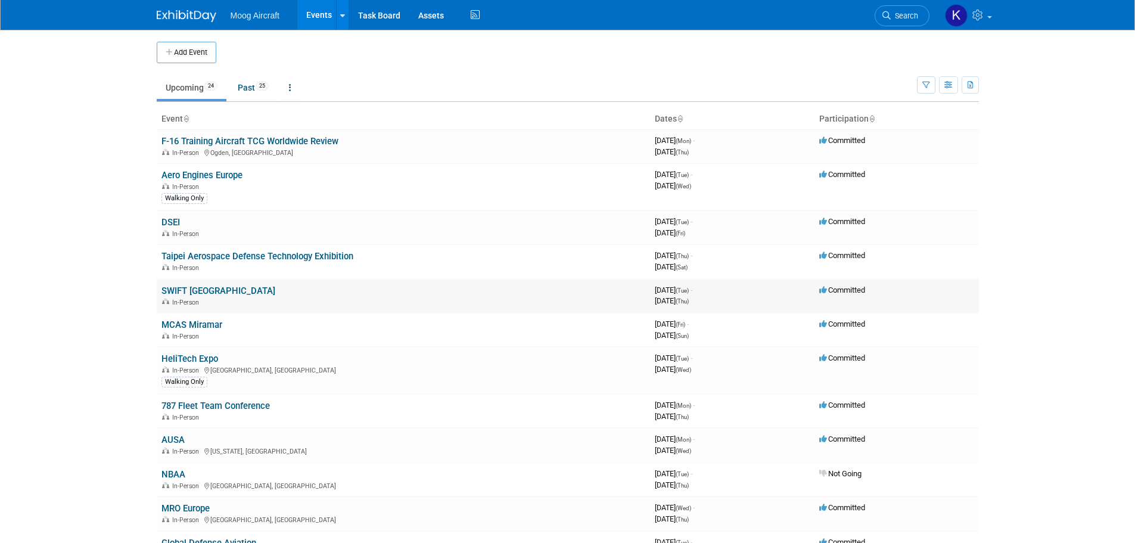
click at [196, 289] on link "SWIFT [GEOGRAPHIC_DATA]" at bounding box center [219, 290] width 114 height 11
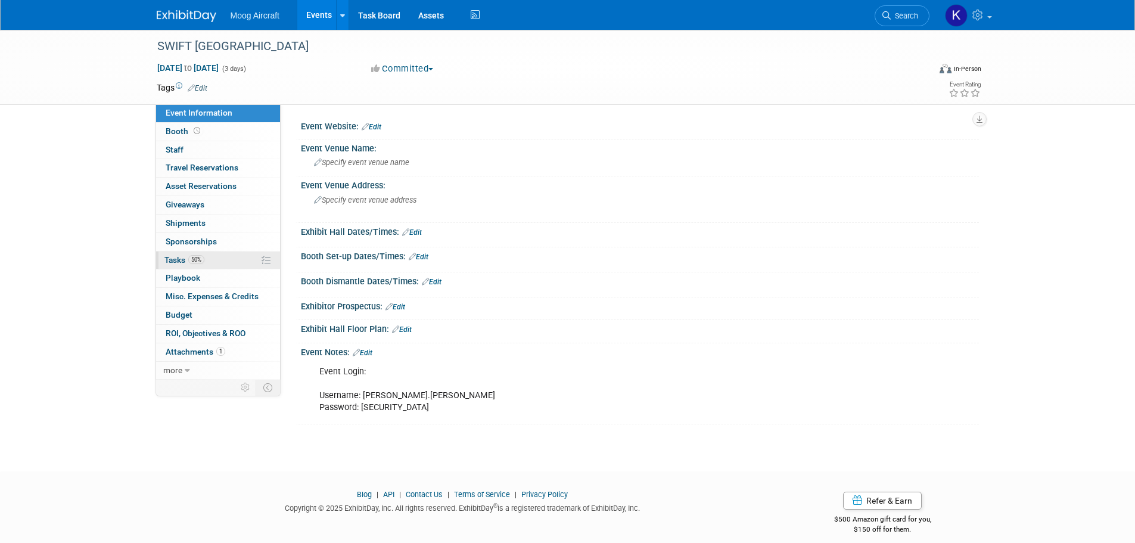
click at [185, 264] on span "Tasks 50%" at bounding box center [184, 260] width 40 height 10
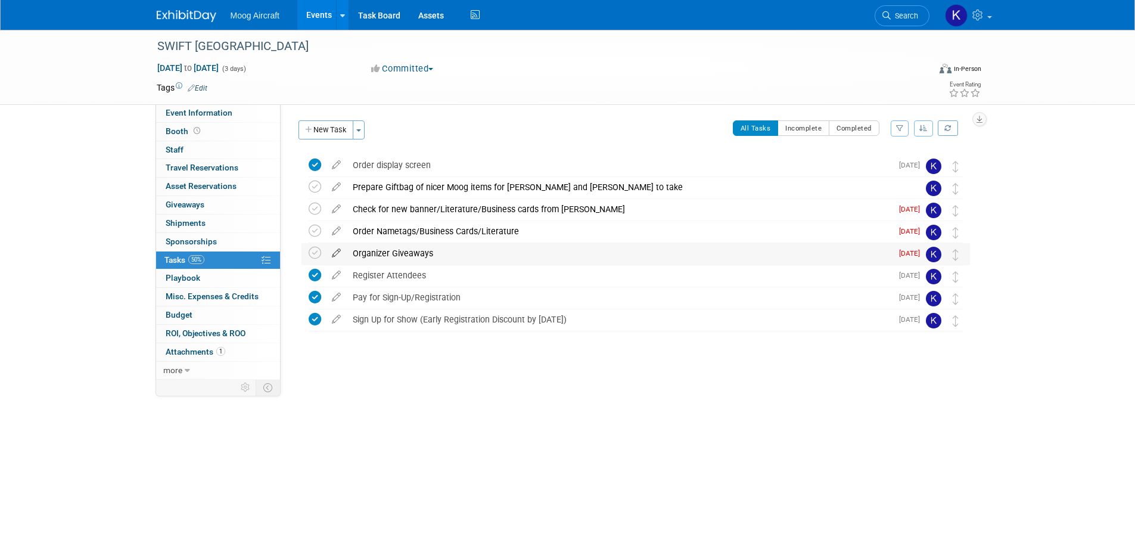
click at [337, 253] on icon at bounding box center [336, 250] width 21 height 15
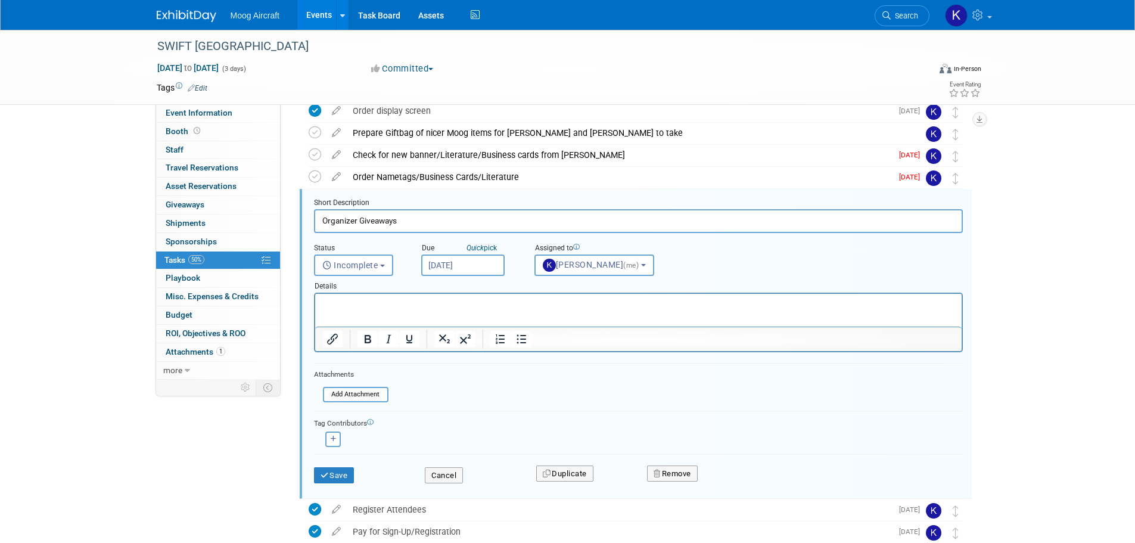
scroll to position [69, 0]
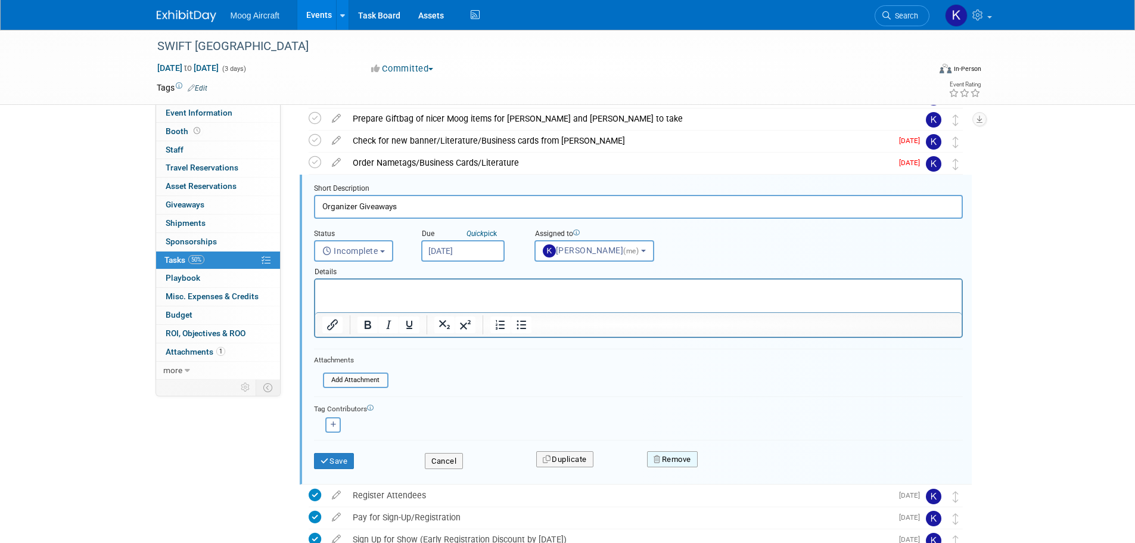
click at [669, 465] on button "Remove" at bounding box center [672, 459] width 51 height 17
click at [738, 465] on link "Yes" at bounding box center [739, 469] width 35 height 19
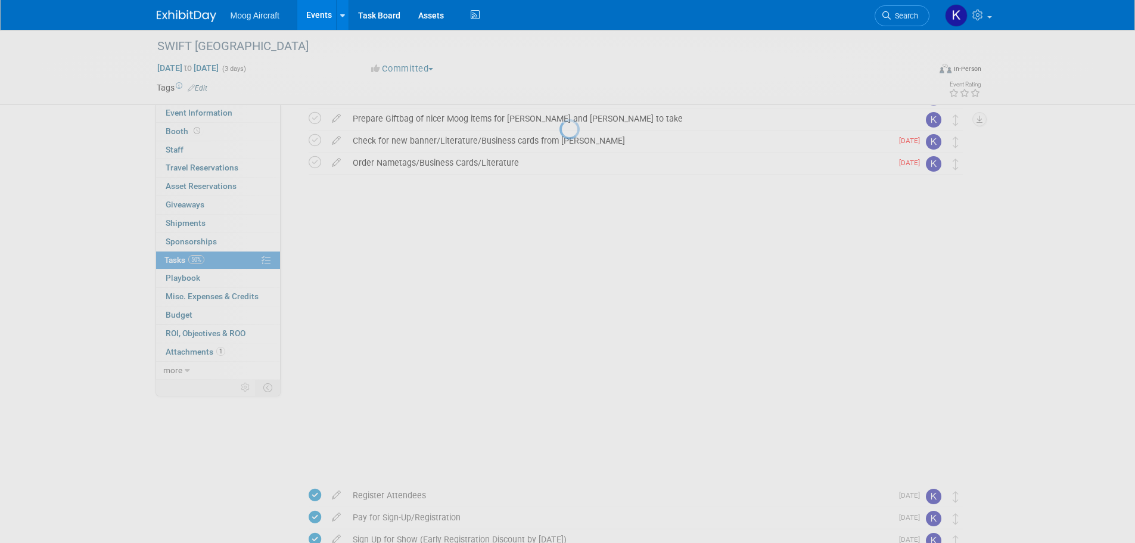
scroll to position [0, 0]
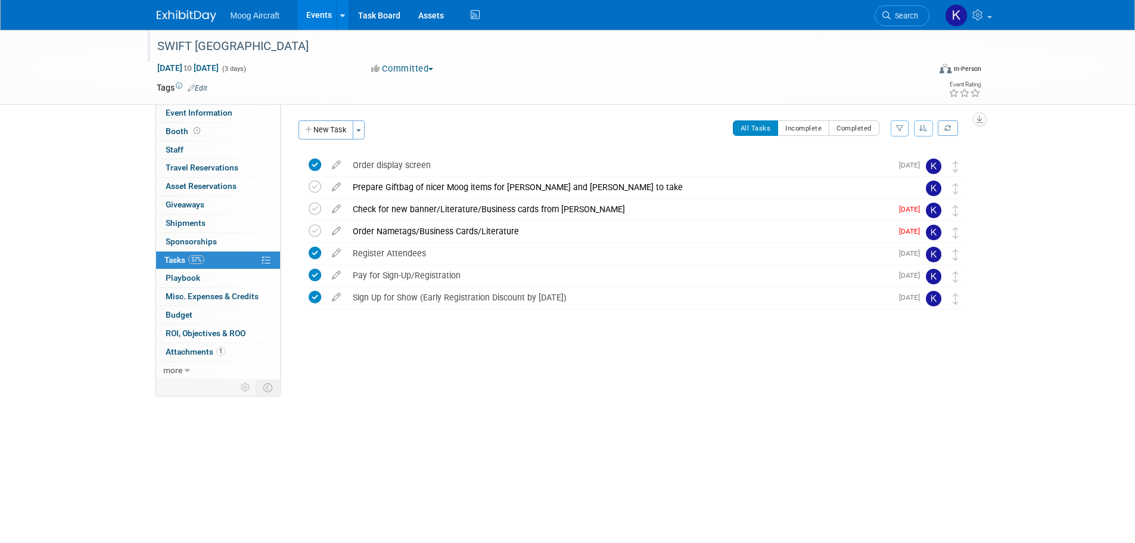
drag, startPoint x: 488, startPoint y: 73, endPoint x: 477, endPoint y: 49, distance: 25.9
click at [488, 73] on div "Committed Committed Considering Not Going" at bounding box center [498, 69] width 263 height 13
click at [193, 17] on img at bounding box center [187, 16] width 60 height 12
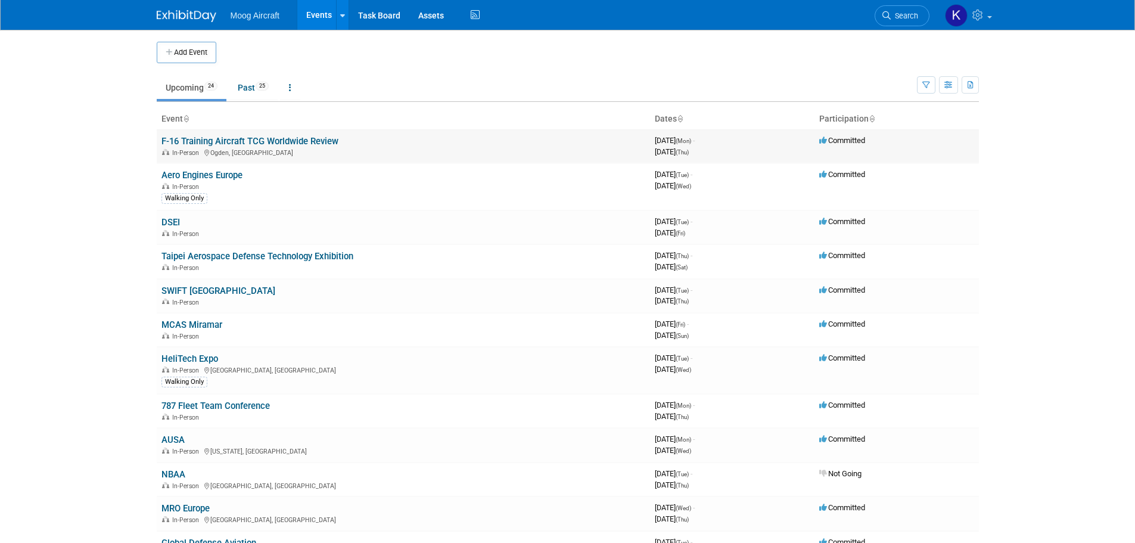
click at [187, 138] on link "F-16 Training Aircraft TCG Worldwide Review" at bounding box center [250, 141] width 177 height 11
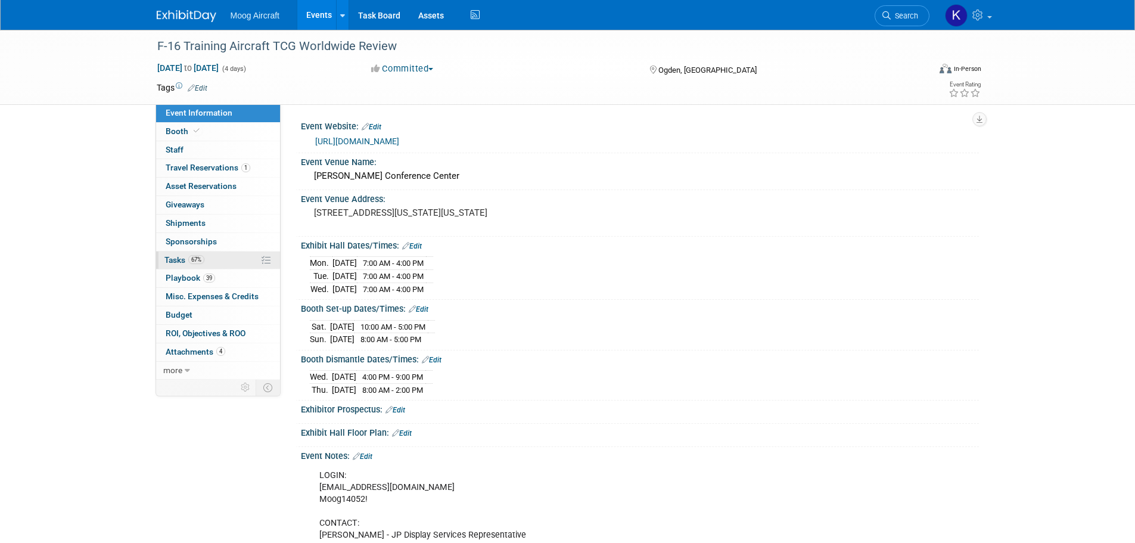
click at [177, 260] on span "Tasks 67%" at bounding box center [184, 260] width 40 height 10
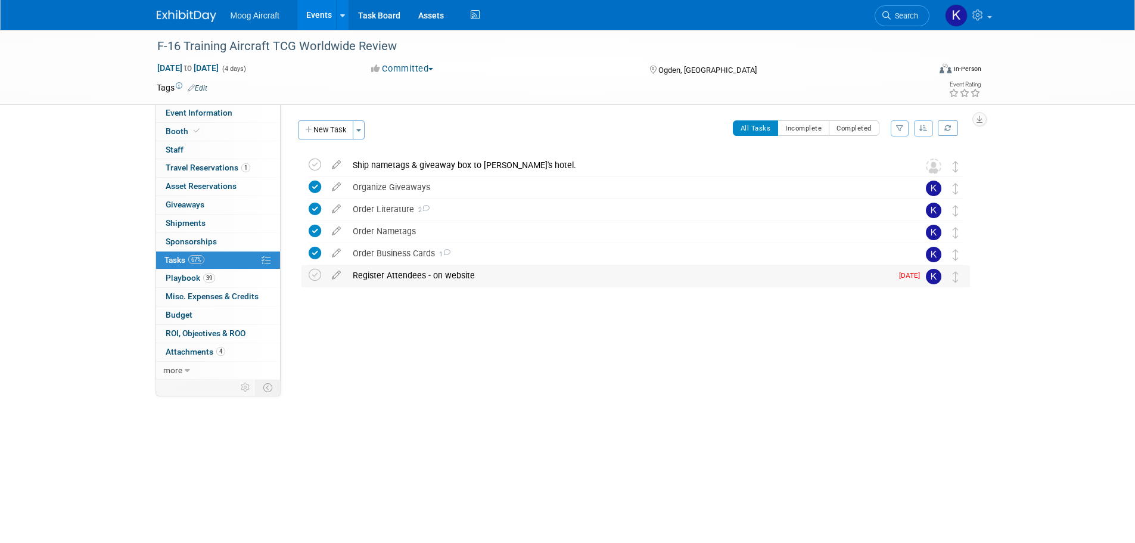
click at [394, 272] on div "Register Attendees - on website" at bounding box center [619, 275] width 545 height 20
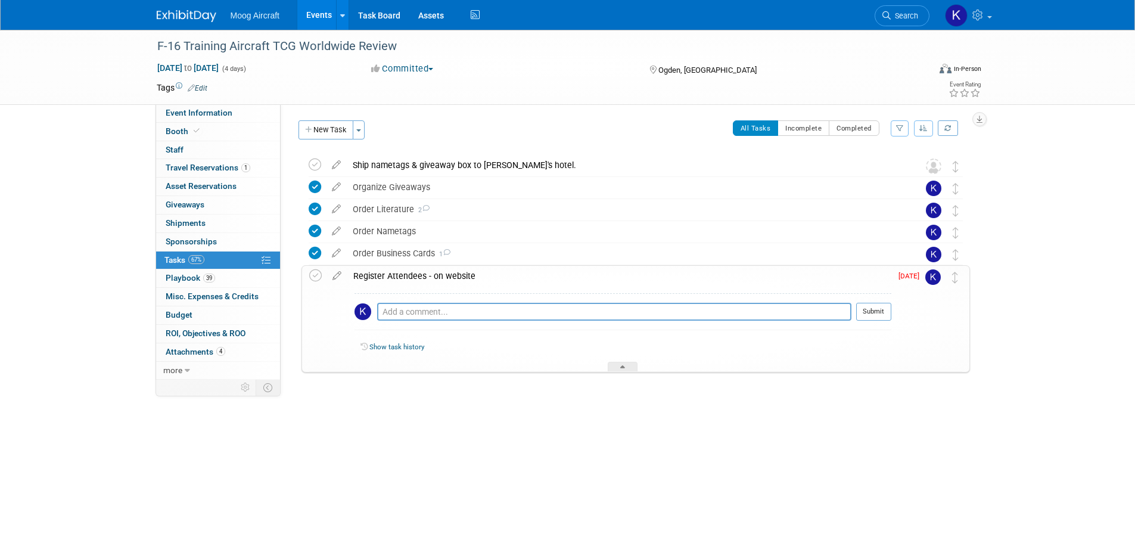
click at [412, 278] on div "Register Attendees - on website" at bounding box center [619, 276] width 544 height 20
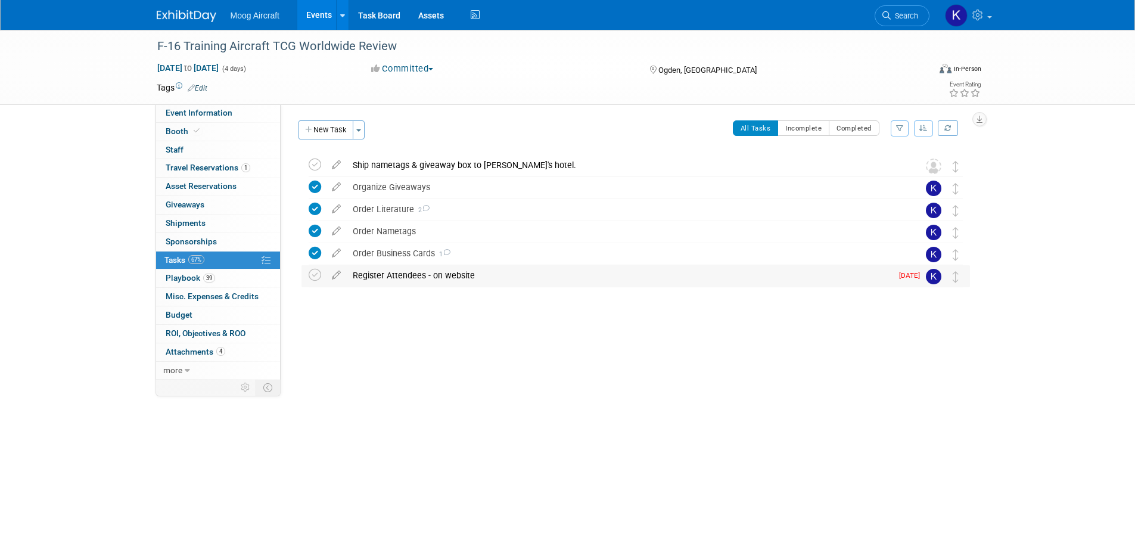
click at [396, 280] on div "Register Attendees - on website" at bounding box center [619, 275] width 545 height 20
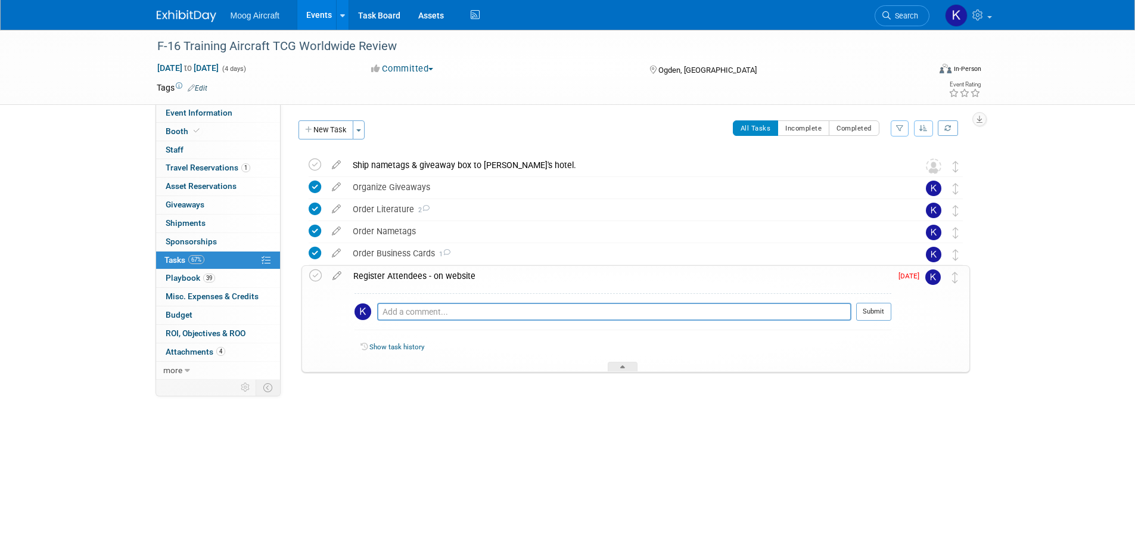
click at [408, 328] on div "Pro tip: Press Ctrl-Enter to submit comment." at bounding box center [614, 325] width 474 height 9
click at [409, 315] on textarea at bounding box center [614, 312] width 474 height 18
type textarea "O"
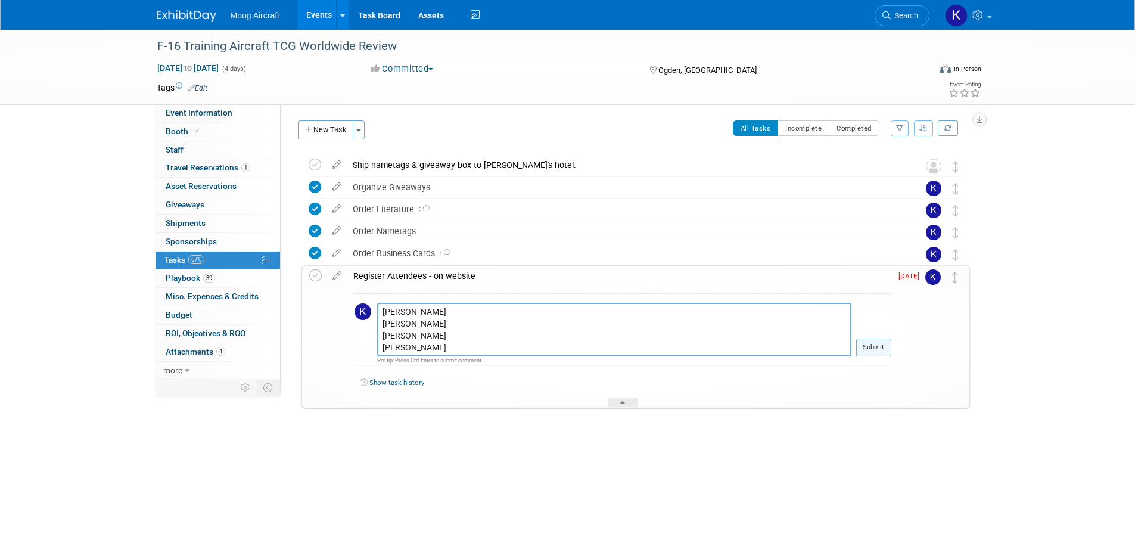
type textarea "Paul Blunded Dave Brodzinski Patrick Kelly Jeff Markel"
click at [874, 341] on button "Submit" at bounding box center [873, 348] width 35 height 18
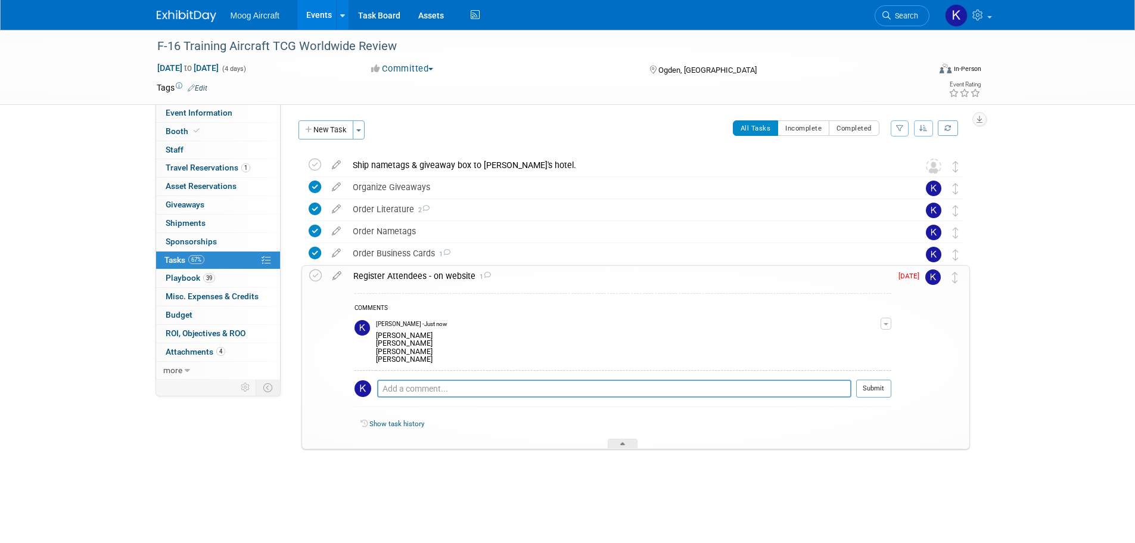
click at [886, 319] on button "button" at bounding box center [886, 324] width 11 height 12
click at [839, 343] on link "Edit Comment" at bounding box center [844, 341] width 94 height 17
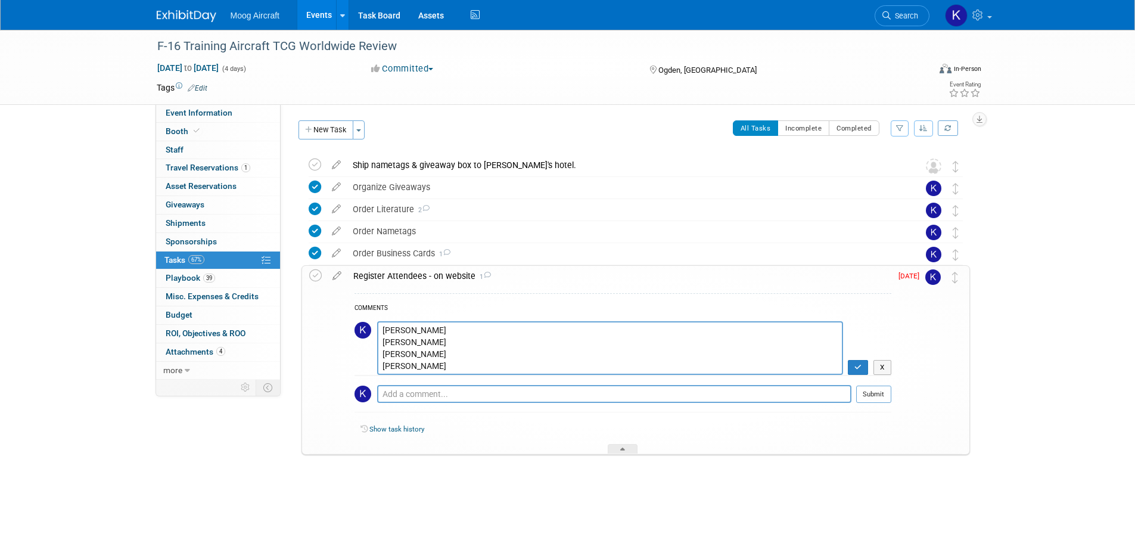
click at [504, 335] on textarea "Paul Blunded Dave Brodzinski Patrick Kelly Jeff Markel" at bounding box center [610, 348] width 466 height 54
type textarea "Paul Blunden Dave Brodzinski Patrick Kelly Jeff Markel"
click at [867, 366] on button "button" at bounding box center [858, 367] width 21 height 15
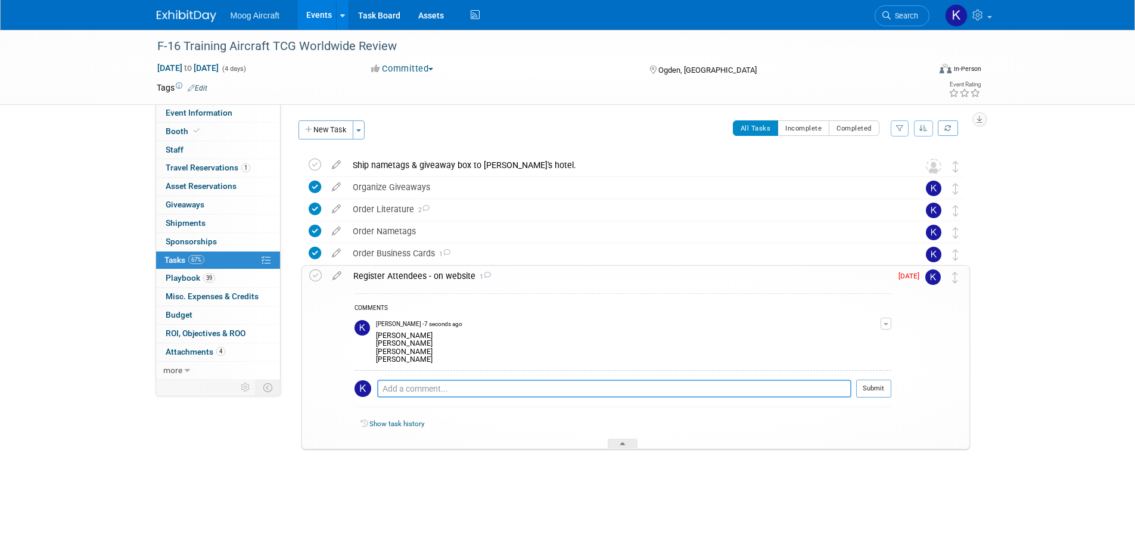
click at [419, 383] on textarea at bounding box center [614, 389] width 474 height 18
type textarea "All are registered, not [PERSON_NAME] yet"
click at [872, 383] on button "Submit" at bounding box center [873, 389] width 35 height 18
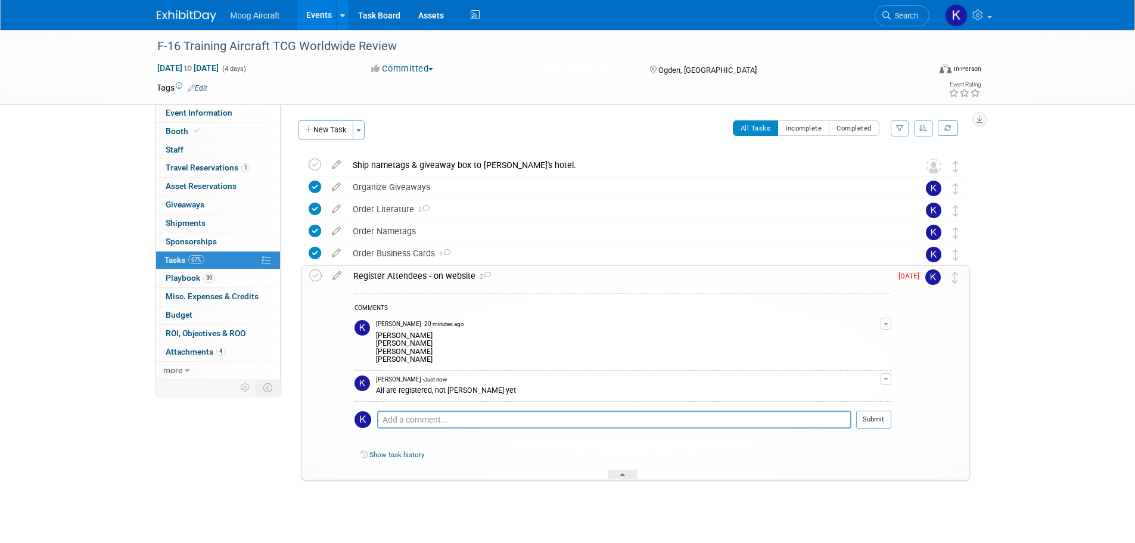
click at [184, 10] on img at bounding box center [187, 16] width 60 height 12
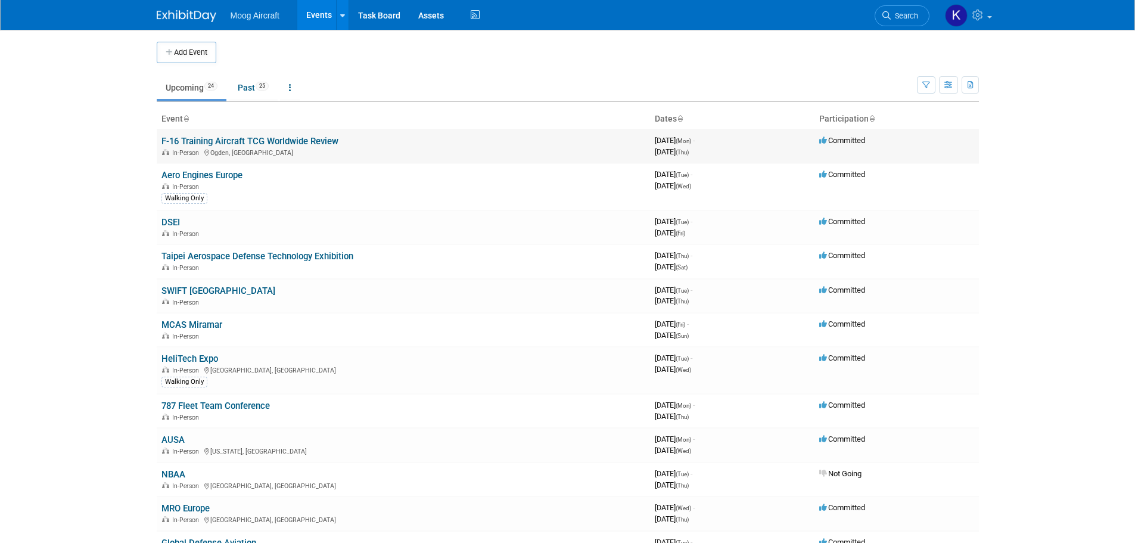
click at [296, 136] on link "F-16 Training Aircraft TCG Worldwide Review" at bounding box center [250, 141] width 177 height 11
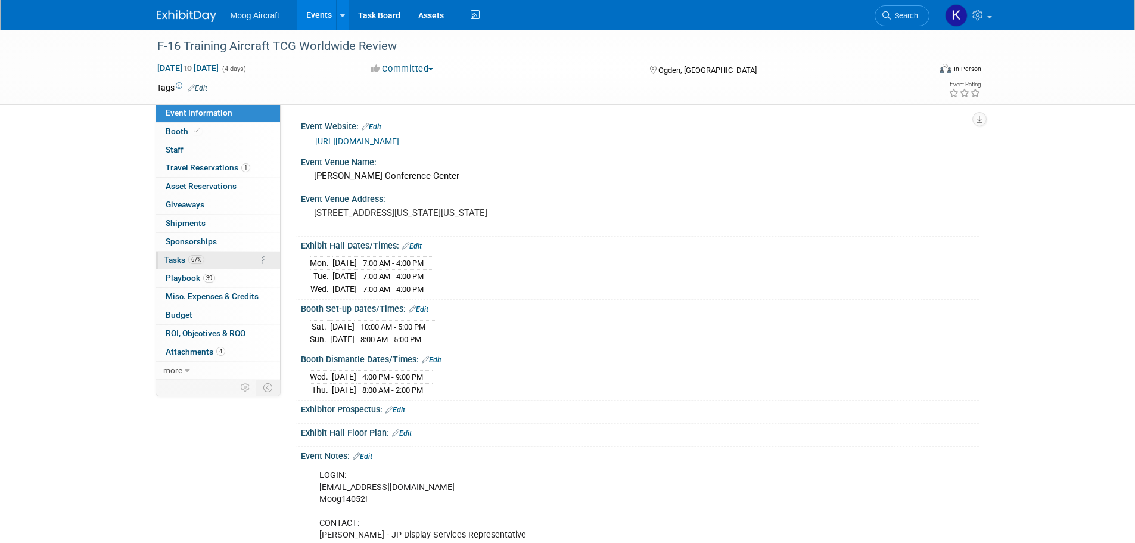
click at [178, 258] on span "Tasks 67%" at bounding box center [184, 260] width 40 height 10
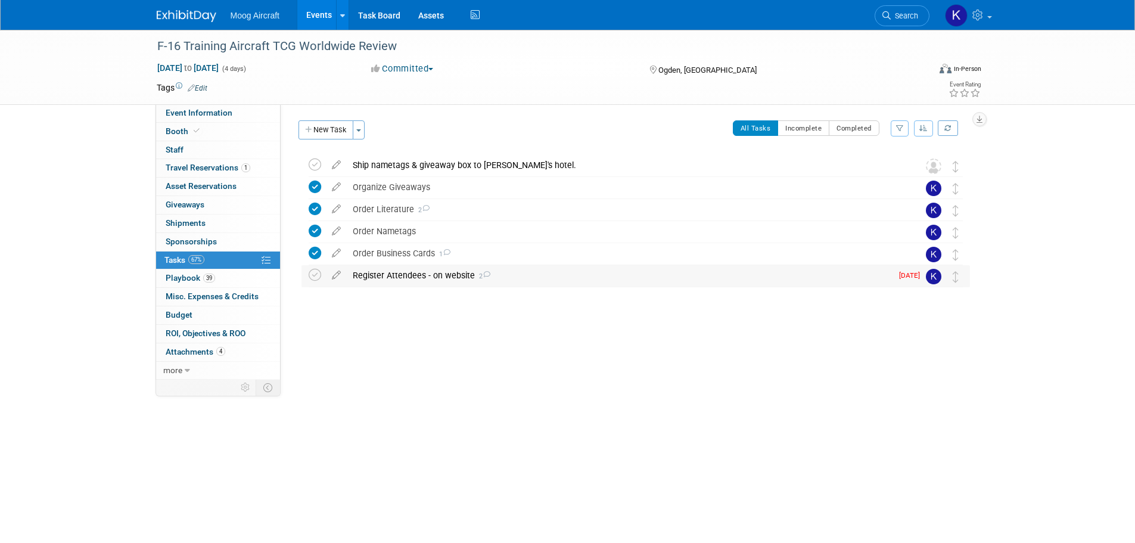
click at [406, 272] on div "Register Attendees - on website 2" at bounding box center [619, 275] width 545 height 20
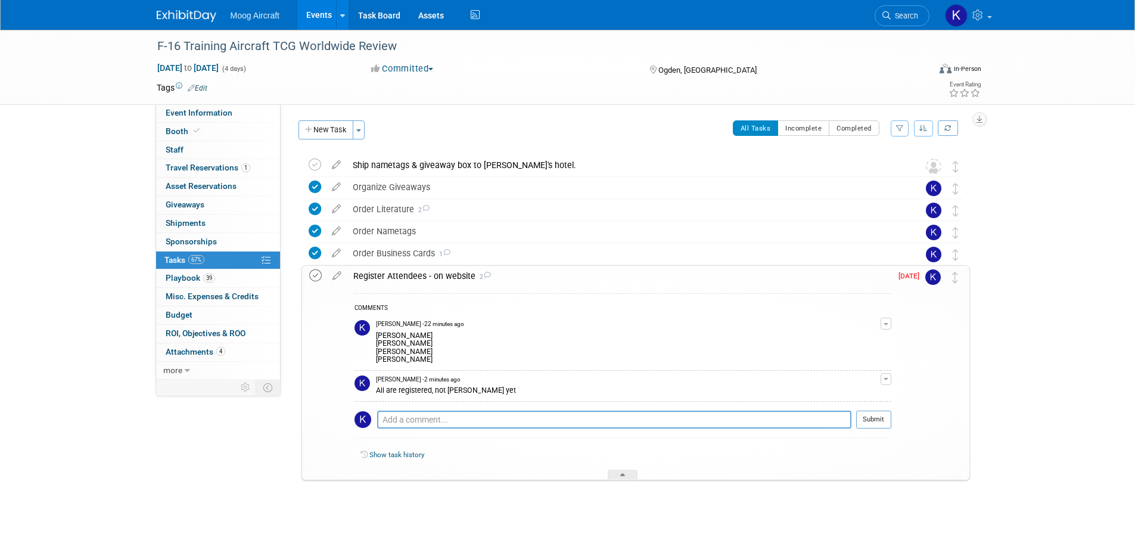
click at [318, 277] on icon at bounding box center [315, 275] width 13 height 13
click at [420, 112] on div "Event Website: Edit [URL][DOMAIN_NAME] Event Venue Name: [PERSON_NAME][GEOGRAPH…" at bounding box center [630, 241] width 699 height 275
click at [392, 132] on div "All Tasks Incomplete Completed Filter by Assignee -- Select Assignee -- All una…" at bounding box center [670, 132] width 599 height 25
click at [208, 11] on img at bounding box center [187, 16] width 60 height 12
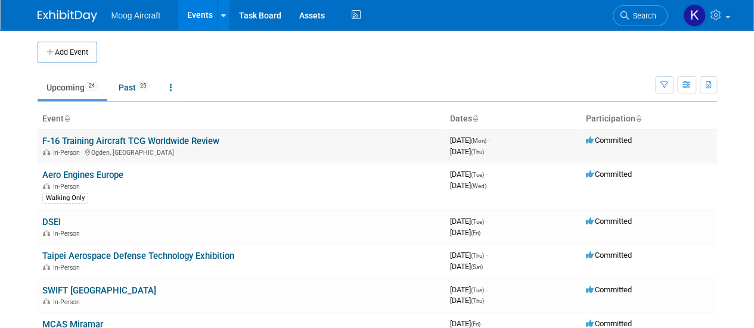
scroll to position [60, 0]
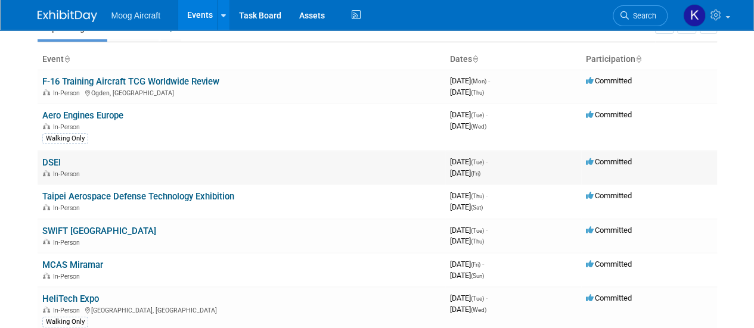
click at [53, 160] on link "DSEI" at bounding box center [51, 162] width 18 height 11
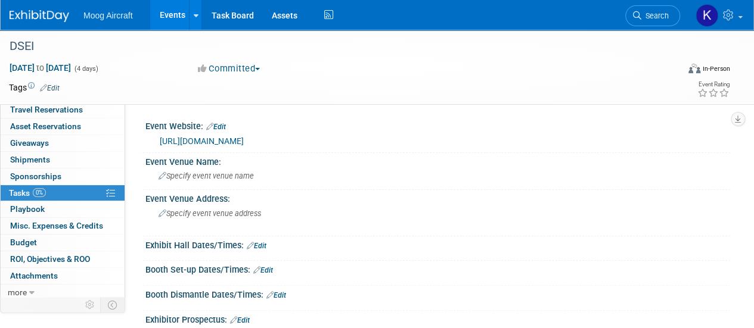
drag, startPoint x: 585, startPoint y: 114, endPoint x: 532, endPoint y: 200, distance: 100.7
click at [583, 113] on div "Event Website: Edit https://www.dsei.co.uk/ Event Venue Name: Specify event ven…" at bounding box center [427, 227] width 605 height 246
click at [41, 17] on img at bounding box center [40, 16] width 60 height 12
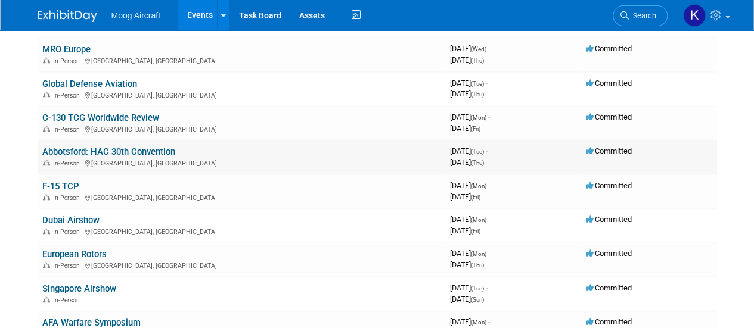
scroll to position [477, 0]
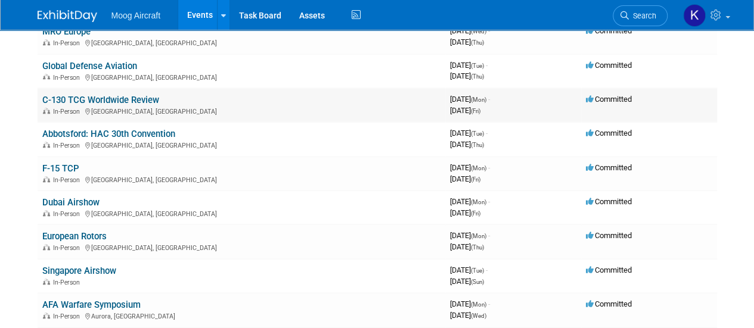
click at [77, 102] on link "C-130 TCG Worldwide Review" at bounding box center [100, 100] width 117 height 11
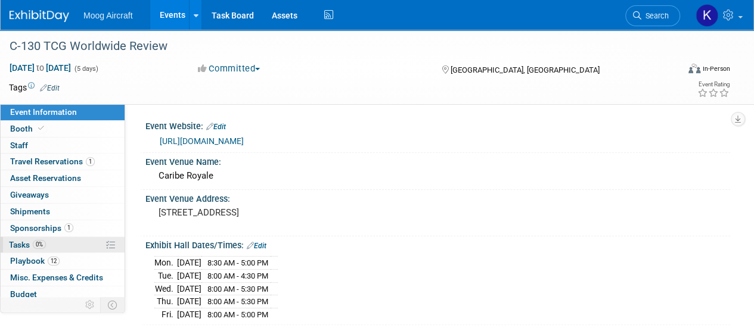
click at [19, 237] on link "0% Tasks 0%" at bounding box center [63, 245] width 124 height 16
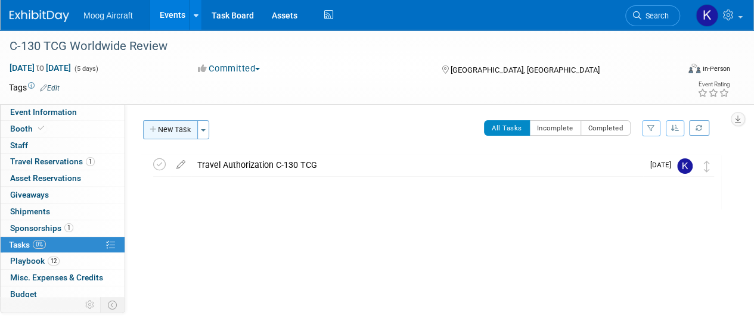
click at [178, 132] on button "New Task" at bounding box center [170, 129] width 55 height 19
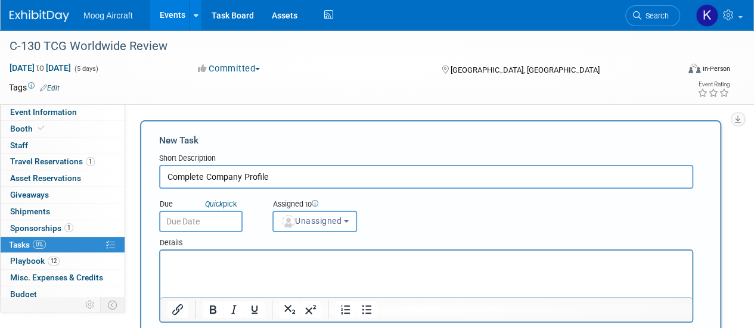
type input "Complete Company Profile"
click at [209, 225] on input "text" at bounding box center [200, 221] width 83 height 21
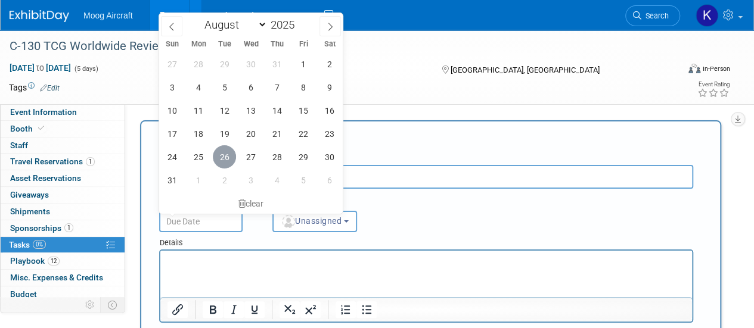
drag, startPoint x: 226, startPoint y: 156, endPoint x: 231, endPoint y: 163, distance: 8.6
click at [225, 157] on span "26" at bounding box center [224, 156] width 23 height 23
type input "Aug 26, 2025"
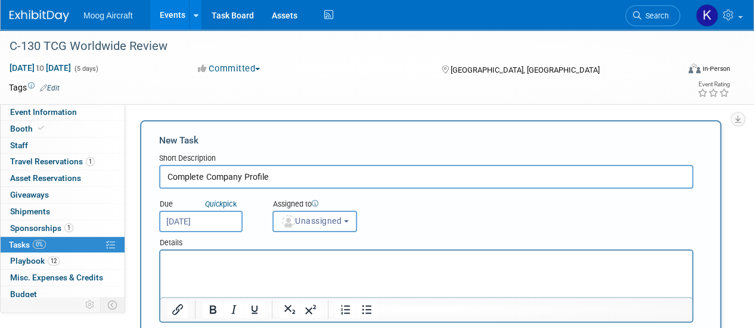
click at [308, 217] on span "Unassigned" at bounding box center [311, 221] width 61 height 10
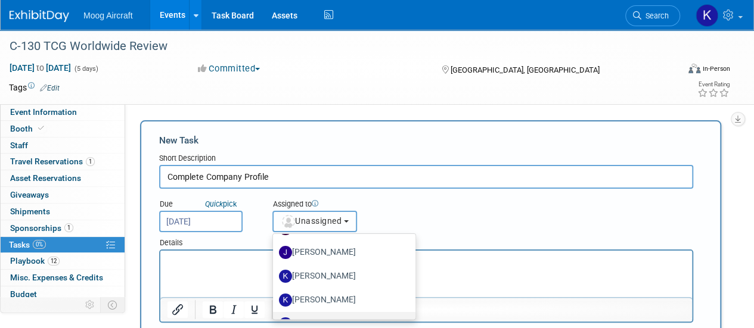
scroll to position [60, 0]
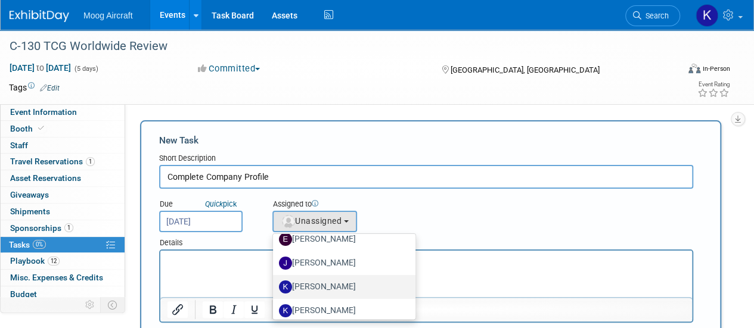
drag, startPoint x: 344, startPoint y: 285, endPoint x: 182, endPoint y: 34, distance: 299.2
click at [344, 285] on label "[PERSON_NAME]" at bounding box center [341, 287] width 125 height 19
click at [275, 285] on input "[PERSON_NAME]" at bounding box center [271, 286] width 8 height 8
select select "57542ba3-c924-4dd0-b1b3-088ce4e20a82"
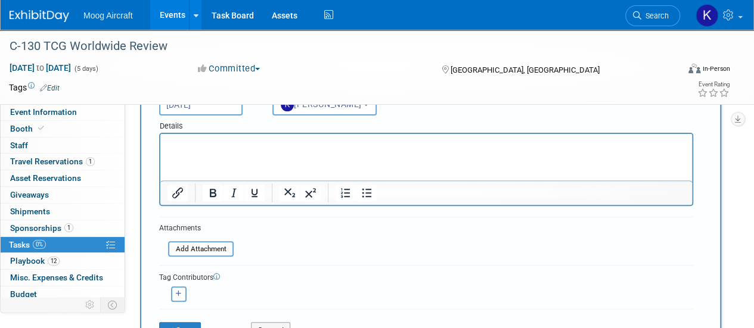
scroll to position [119, 0]
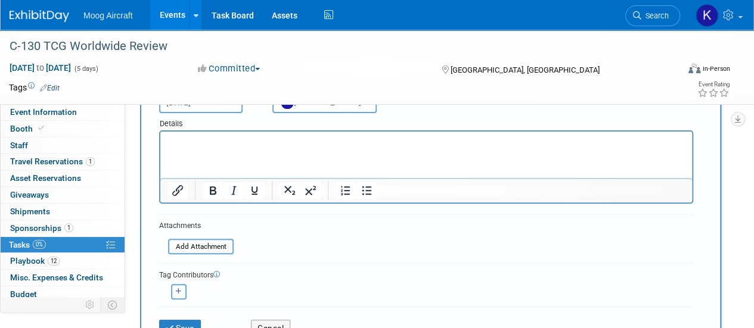
click at [184, 291] on button "button" at bounding box center [178, 291] width 15 height 15
select select
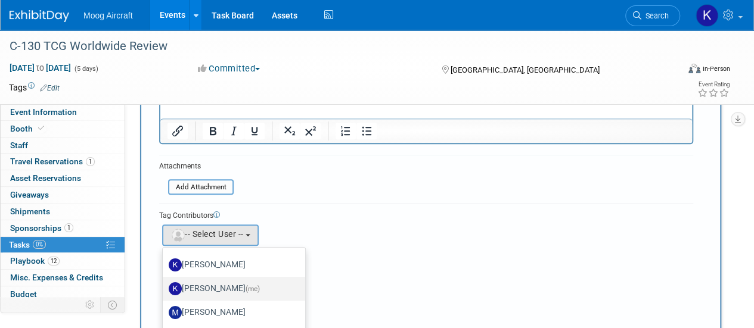
click at [235, 288] on label "Kelsey Blackley (me)" at bounding box center [231, 289] width 125 height 19
click at [164, 288] on input "Kelsey Blackley (me)" at bounding box center [161, 288] width 8 height 8
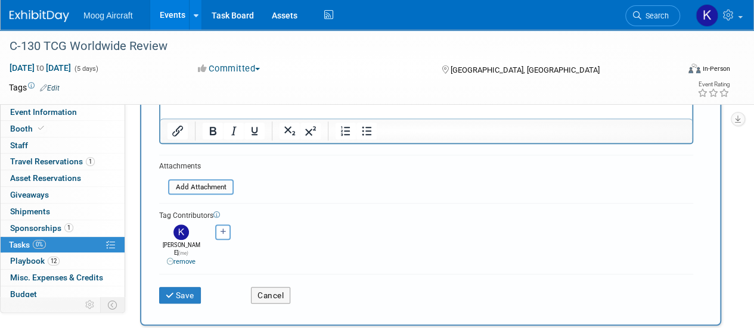
click at [185, 280] on div "Save" at bounding box center [196, 292] width 92 height 24
click at [190, 287] on button "Save" at bounding box center [180, 295] width 42 height 17
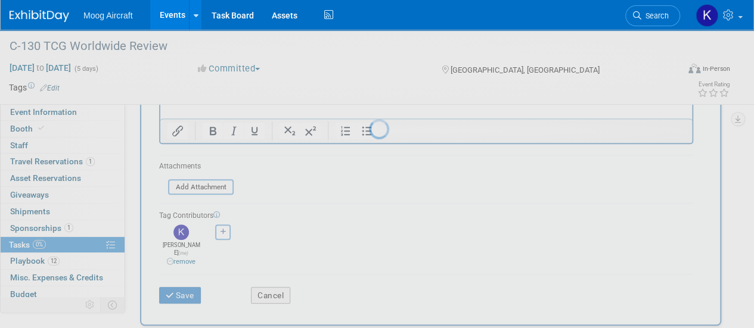
scroll to position [45, 0]
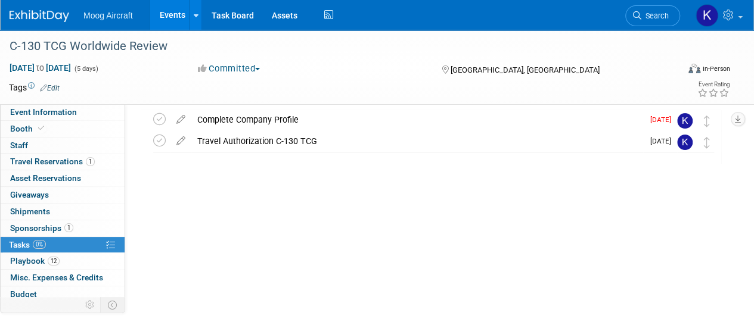
click at [323, 171] on div at bounding box center [430, 178] width 581 height 24
click at [44, 11] on img at bounding box center [40, 16] width 60 height 12
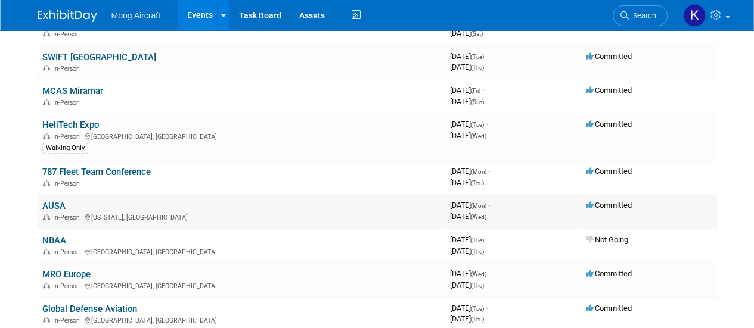
scroll to position [238, 0]
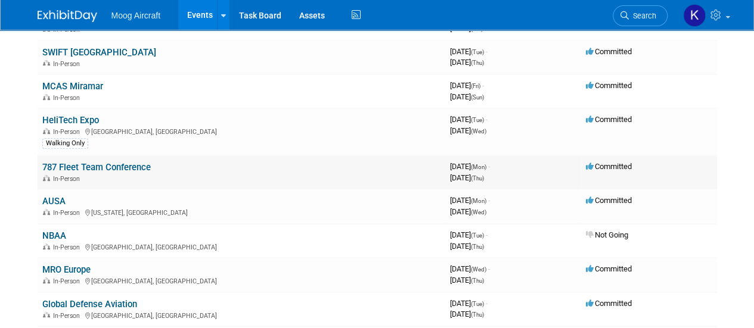
click at [83, 166] on link "787 Fleet Team Conference" at bounding box center [96, 167] width 108 height 11
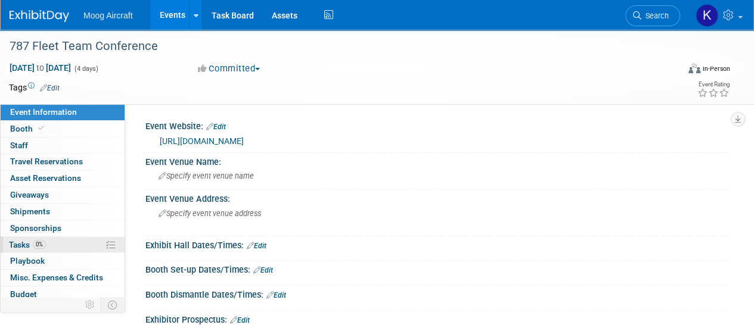
click at [20, 238] on link "0% Tasks 0%" at bounding box center [63, 245] width 124 height 16
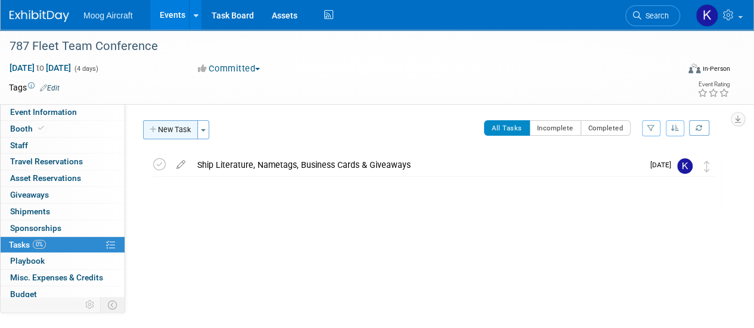
click at [185, 122] on button "New Task" at bounding box center [170, 129] width 55 height 19
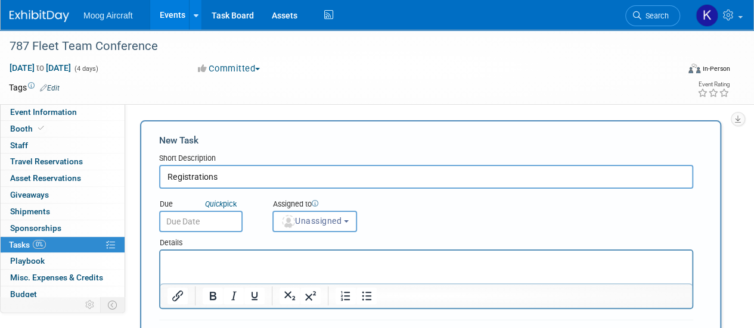
type input "Registrations"
click at [223, 228] on input "text" at bounding box center [200, 221] width 83 height 21
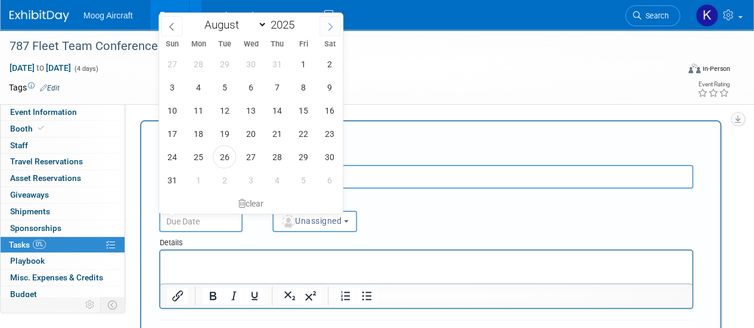
click at [324, 26] on span at bounding box center [329, 26] width 21 height 20
select select "8"
click at [200, 90] on span "8" at bounding box center [198, 87] width 23 height 23
type input "Sep 8, 2025"
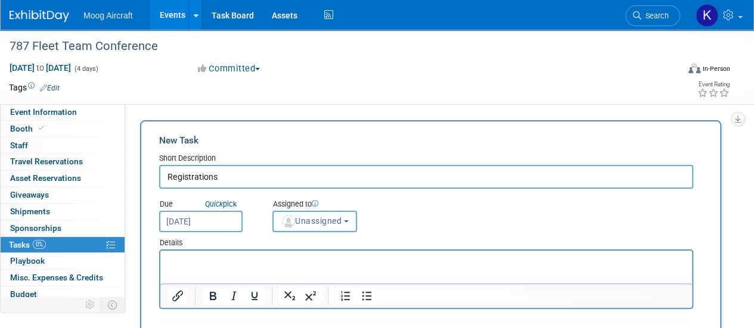
click at [310, 221] on span "Unassigned" at bounding box center [311, 221] width 61 height 10
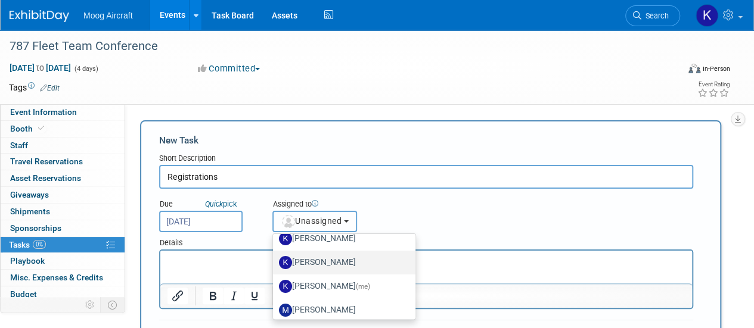
scroll to position [119, 0]
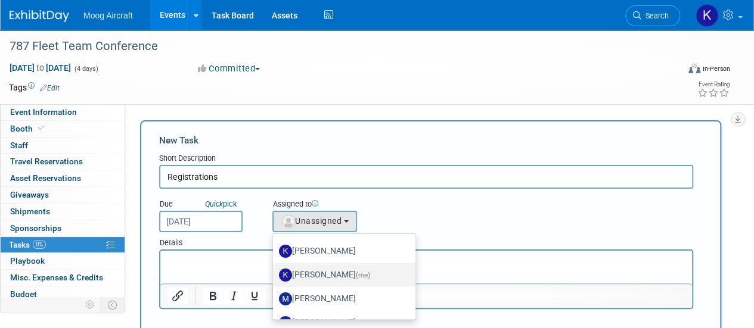
click at [335, 272] on label "Kelsey Blackley (me)" at bounding box center [341, 275] width 125 height 19
click at [275, 272] on input "Kelsey Blackley (me)" at bounding box center [271, 274] width 8 height 8
select select "64ef0a58-04af-4deb-8944-522dab8297dc"
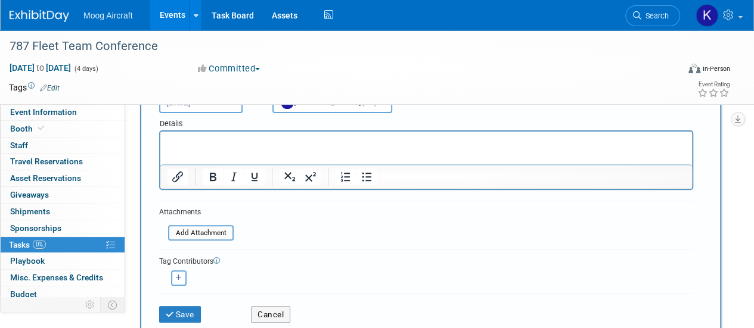
click at [179, 278] on icon "button" at bounding box center [179, 278] width 6 height 7
select select
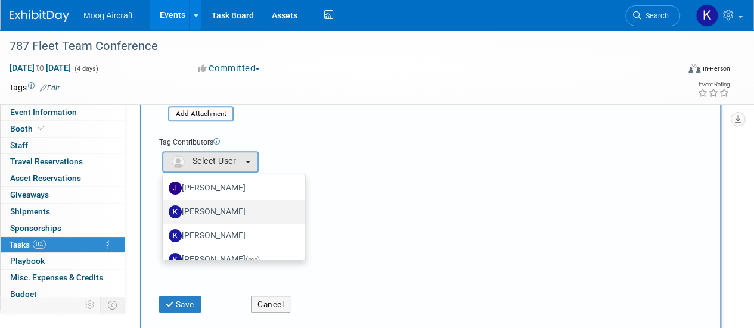
scroll to position [60, 0]
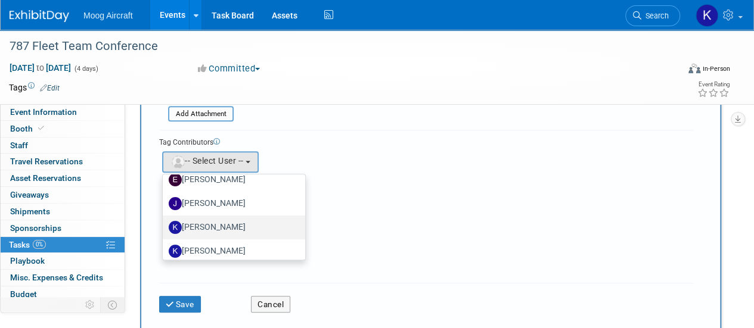
click at [236, 222] on label "[PERSON_NAME]" at bounding box center [231, 227] width 125 height 19
click at [164, 222] on input "[PERSON_NAME]" at bounding box center [161, 226] width 8 height 8
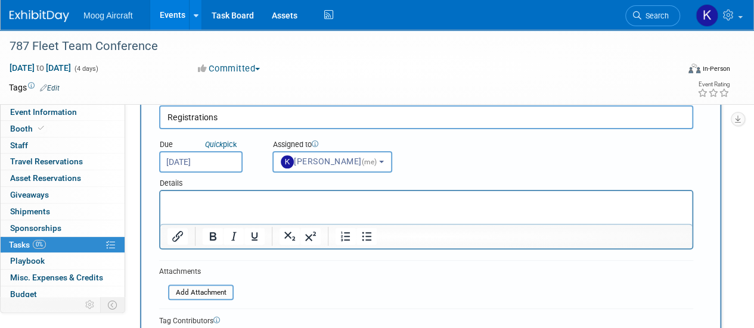
click at [257, 197] on p "Rich Text Area. Press ALT-0 for help." at bounding box center [426, 202] width 518 height 12
click at [527, 142] on div "Due Quick pick Sep 8, 2025 Assigned to <img src="https://www.exhibitday.com/Ima…" at bounding box center [426, 151] width 552 height 44
click at [221, 210] on p "Rich Text Area. Press ALT-0 for help." at bounding box center [426, 214] width 518 height 12
drag, startPoint x: 208, startPoint y: 218, endPoint x: 132, endPoint y: 211, distance: 76.0
click at [160, 211] on html "Kevin Tevens Hoegerle, Justin" at bounding box center [426, 205] width 532 height 29
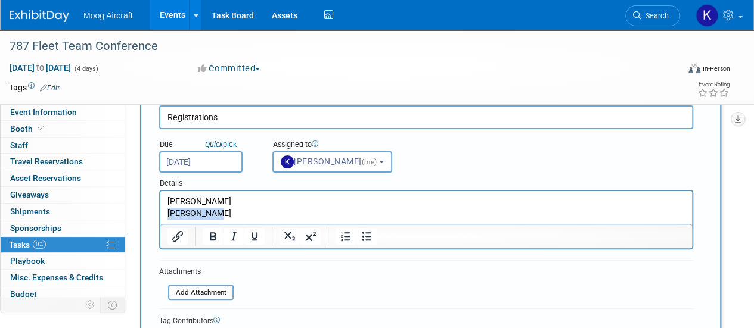
click at [211, 214] on p "Hoegerle, Justin" at bounding box center [426, 214] width 518 height 12
click at [204, 213] on p "Hoegerle, Justin" at bounding box center [426, 214] width 518 height 12
click at [210, 213] on p "Hoegerle, Justin" at bounding box center [426, 214] width 518 height 12
click at [217, 215] on p "Hoegerle, Justin" at bounding box center [426, 214] width 518 height 12
drag, startPoint x: 206, startPoint y: 212, endPoint x: 144, endPoint y: 221, distance: 62.5
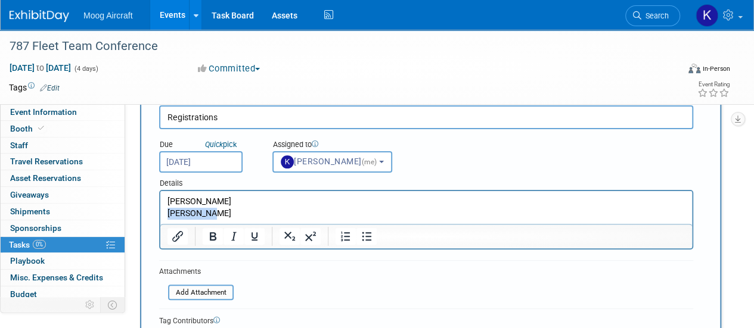
click at [160, 220] on html "Kevin Tevens Hoegerle, Justin" at bounding box center [426, 205] width 532 height 29
click at [213, 218] on p "Justin" at bounding box center [426, 214] width 518 height 12
click at [243, 210] on p "Justin Hoegerle," at bounding box center [426, 214] width 518 height 12
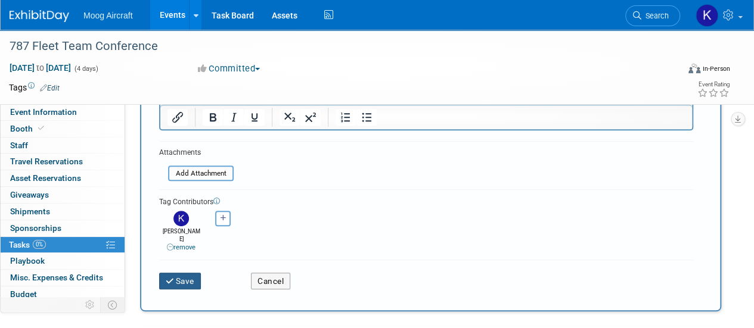
click at [186, 273] on button "Save" at bounding box center [180, 281] width 42 height 17
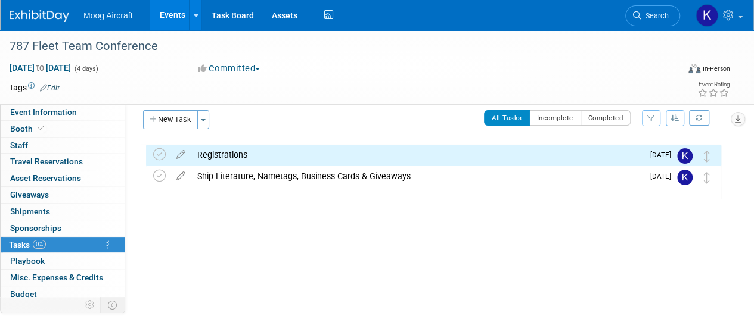
scroll to position [0, 0]
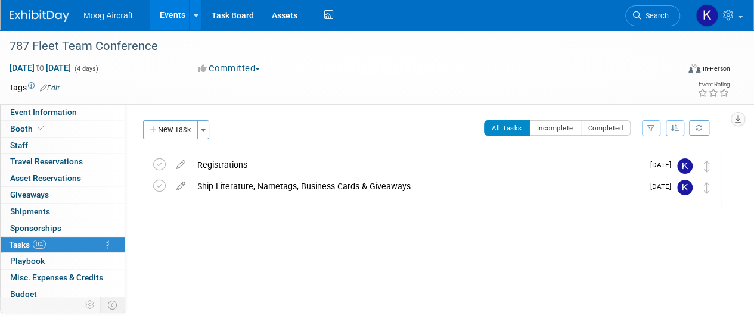
click at [52, 18] on img at bounding box center [40, 16] width 60 height 12
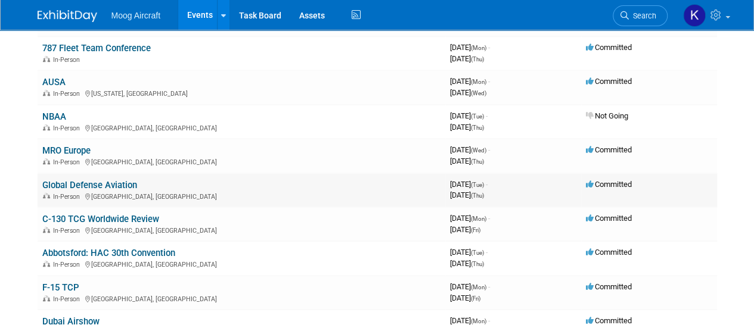
scroll to position [417, 0]
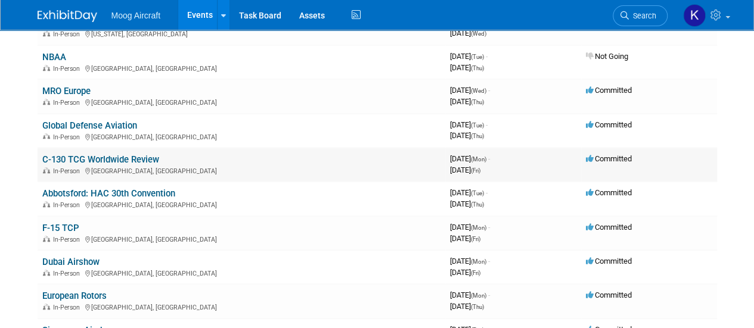
click at [84, 162] on link "C-130 TCG Worldwide Review" at bounding box center [100, 159] width 117 height 11
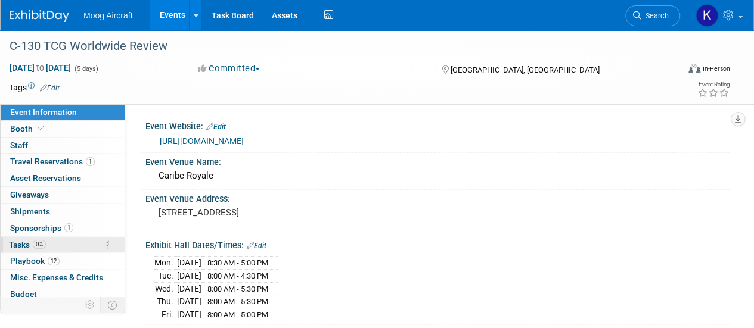
click at [25, 240] on span "Tasks 0%" at bounding box center [27, 245] width 37 height 10
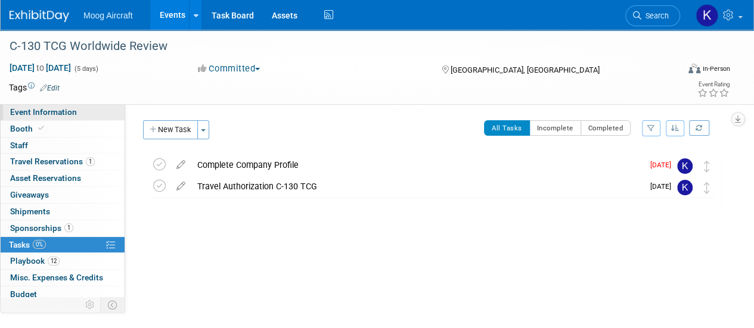
click at [67, 116] on span "Event Information" at bounding box center [43, 112] width 67 height 10
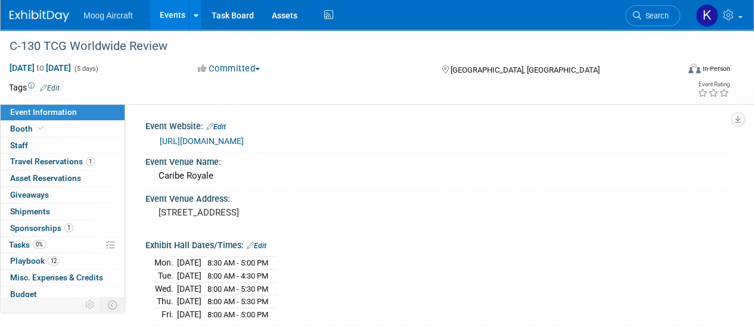
click at [44, 16] on img at bounding box center [40, 16] width 60 height 12
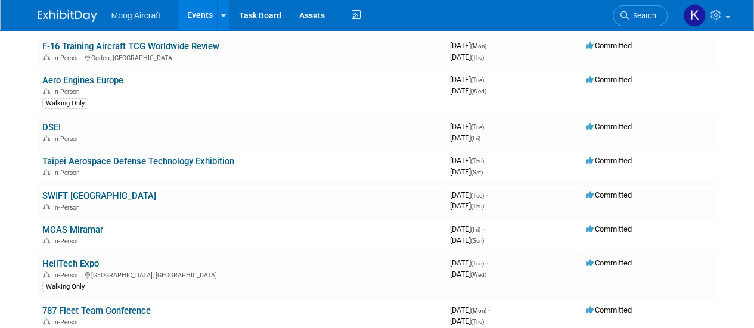
scroll to position [60, 0]
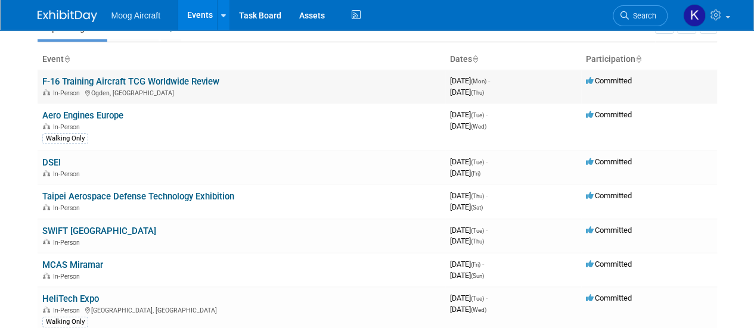
click at [154, 83] on link "F-16 Training Aircraft TCG Worldwide Review" at bounding box center [130, 81] width 177 height 11
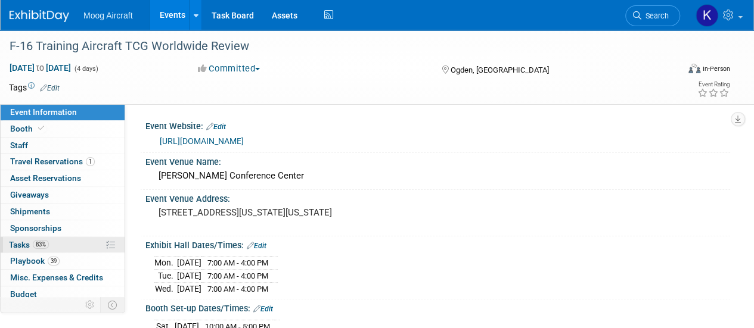
click at [17, 245] on span "Tasks 83%" at bounding box center [29, 245] width 40 height 10
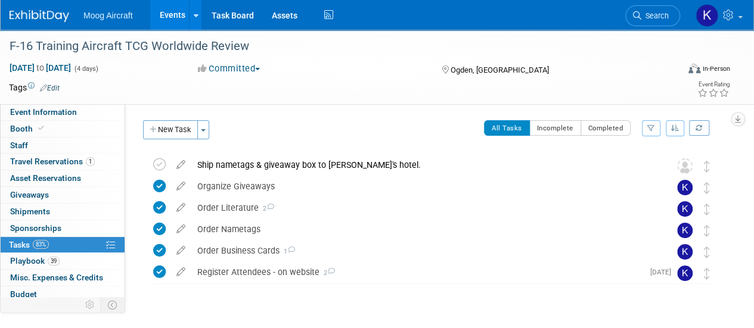
click at [161, 140] on div "New Task Toggle Dropdown Create a new task for this event Copy tasks from anoth…" at bounding box center [178, 134] width 76 height 28
click at [188, 134] on button "New Task" at bounding box center [170, 129] width 55 height 19
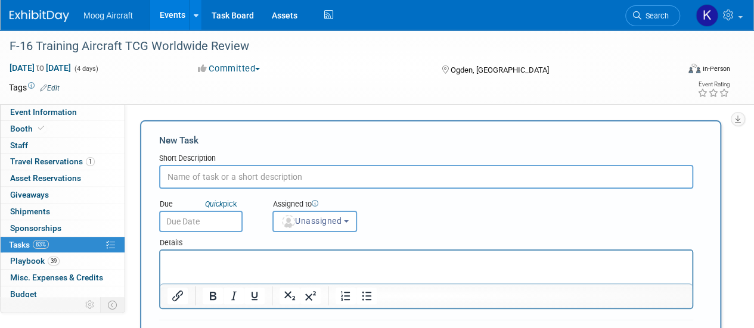
type input "I"
click at [284, 176] on input "iPad is going to be sent to F-16 - Marissa confirmed." at bounding box center [426, 177] width 534 height 24
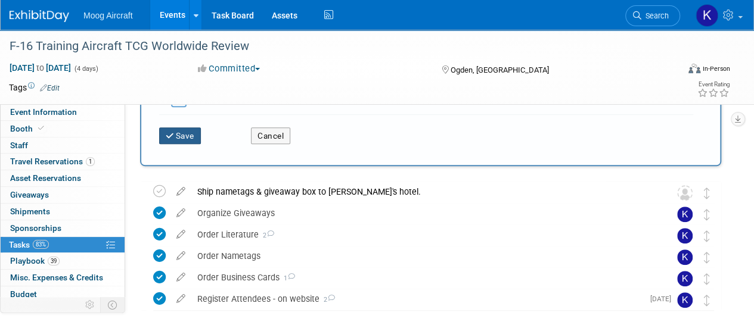
type input "iPad is going to be sent to F-16 by [PERSON_NAME] confirmed."
click at [184, 136] on button "Save" at bounding box center [180, 136] width 42 height 17
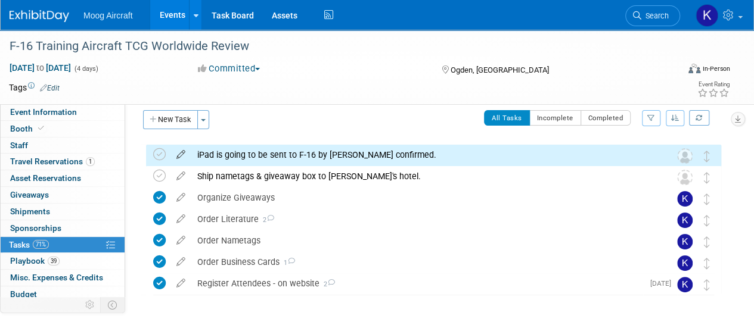
scroll to position [0, 0]
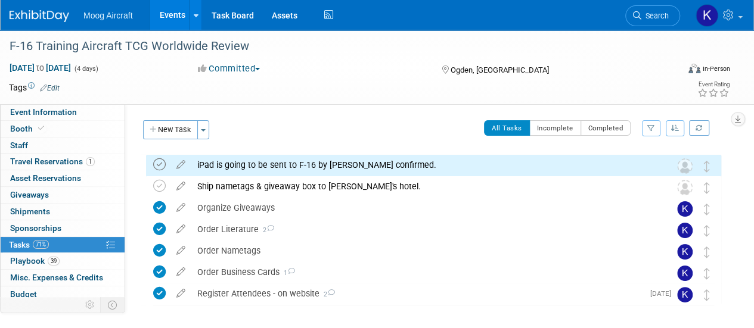
click at [155, 163] on icon at bounding box center [159, 165] width 13 height 13
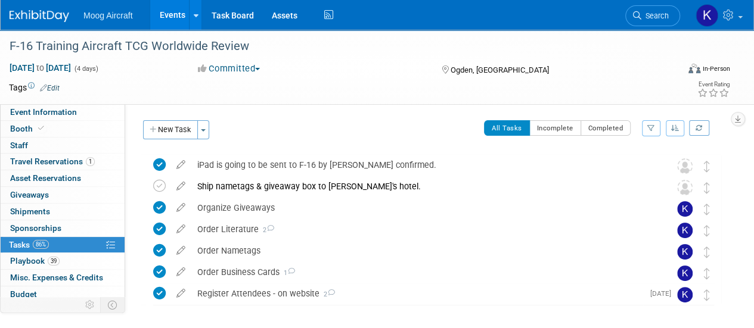
click at [29, 14] on img at bounding box center [40, 16] width 60 height 12
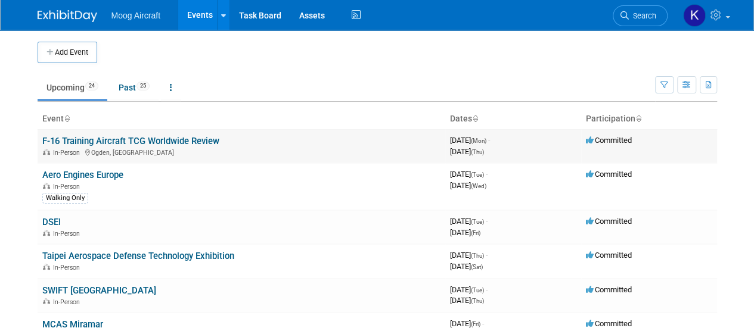
click at [82, 136] on link "F-16 Training Aircraft TCG Worldwide Review" at bounding box center [130, 141] width 177 height 11
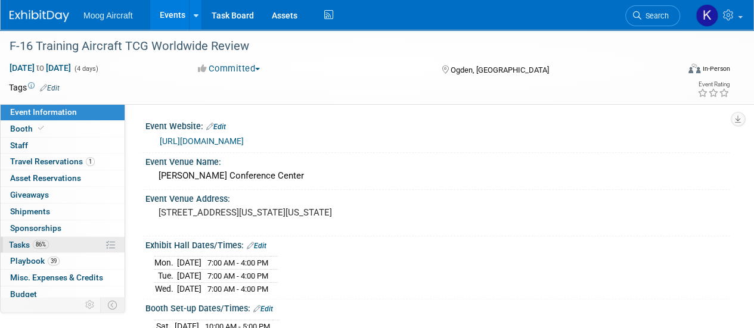
click at [18, 242] on span "Tasks 86%" at bounding box center [29, 245] width 40 height 10
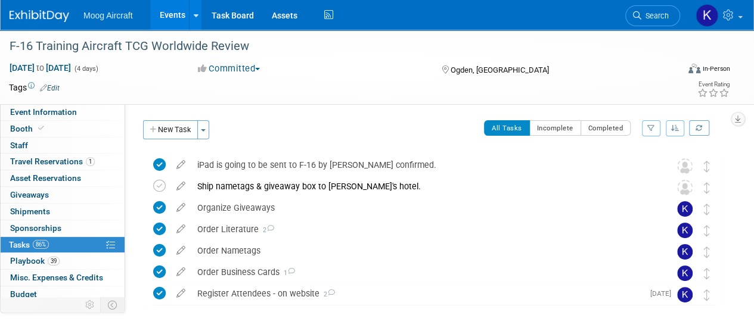
click at [182, 131] on button "New Task" at bounding box center [170, 129] width 55 height 19
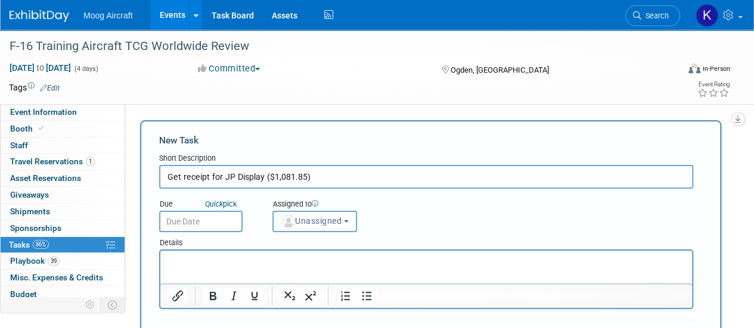
click at [337, 178] on input "Get receipt for JP Display ($1,081.85)" at bounding box center [426, 177] width 534 height 24
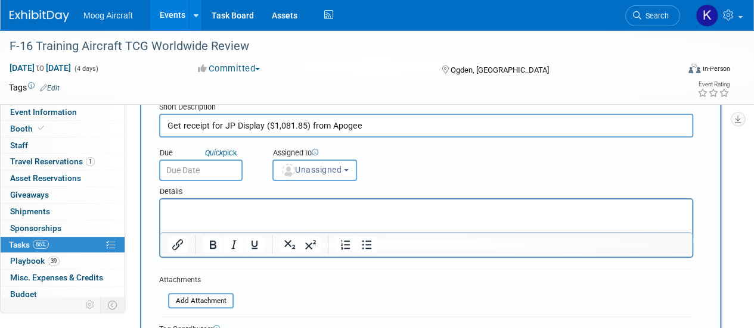
scroll to position [119, 0]
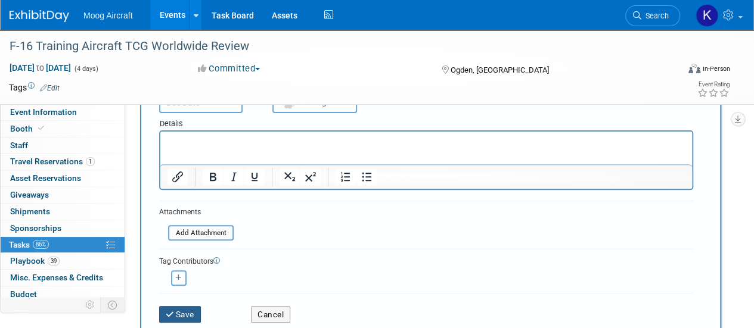
type input "Get receipt for JP Display ($1,081.85) from Apogee"
click at [190, 313] on button "Save" at bounding box center [180, 314] width 42 height 17
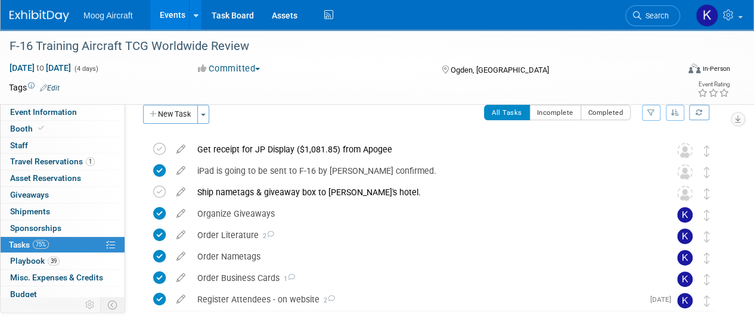
scroll to position [0, 0]
